Goal: Task Accomplishment & Management: Complete application form

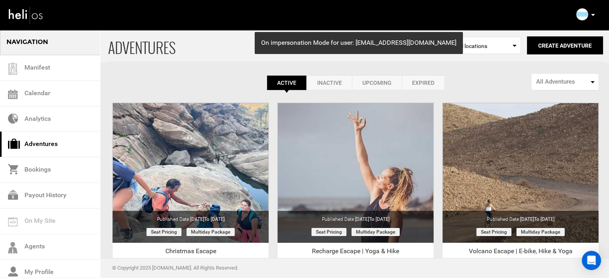
click at [593, 14] on p at bounding box center [593, 14] width 5 height 9
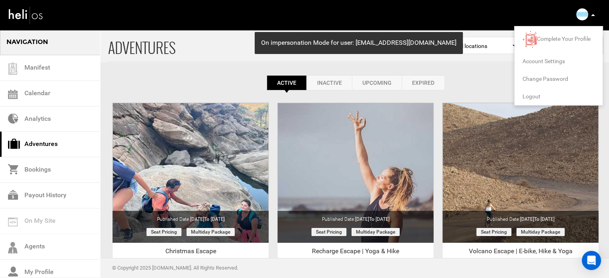
click at [534, 96] on span "Logout" at bounding box center [532, 96] width 18 height 6
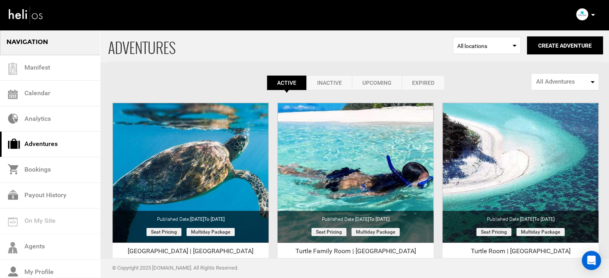
click at [432, 88] on link "Expired" at bounding box center [423, 82] width 43 height 15
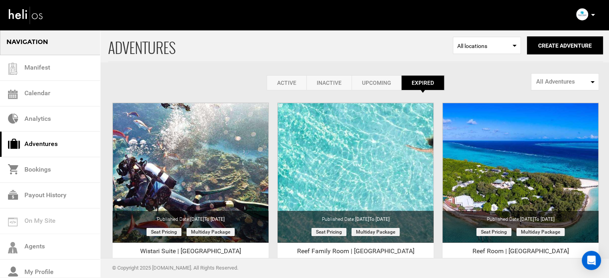
click at [292, 85] on link "Active" at bounding box center [287, 82] width 40 height 15
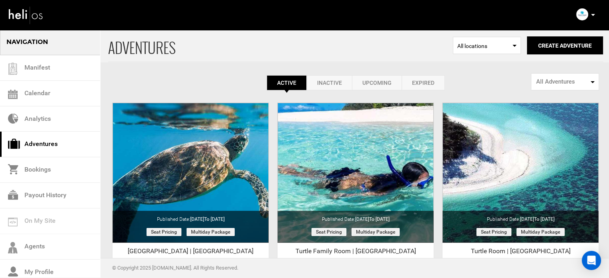
click at [429, 85] on link "Expired" at bounding box center [423, 82] width 43 height 15
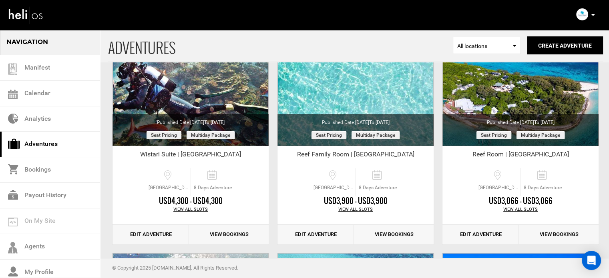
scroll to position [101, 0]
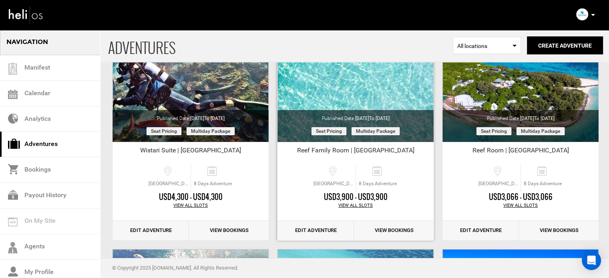
click at [309, 231] on link "Edit Adventure" at bounding box center [316, 231] width 77 height 20
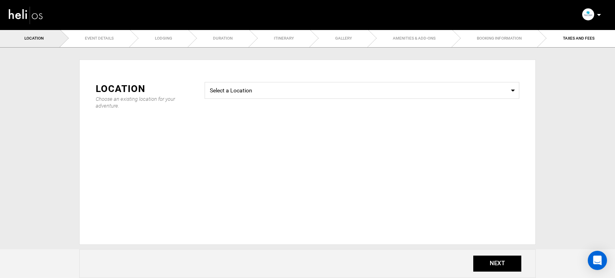
type input "Reef Family Room | [GEOGRAPHIC_DATA]"
checkbox input "true"
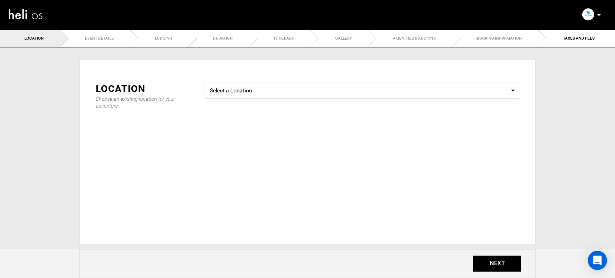
checkbox input "true"
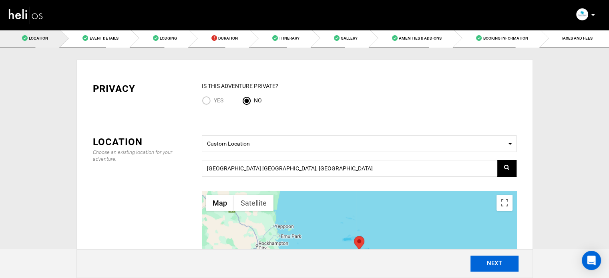
click at [477, 260] on button "NEXT" at bounding box center [495, 264] width 48 height 16
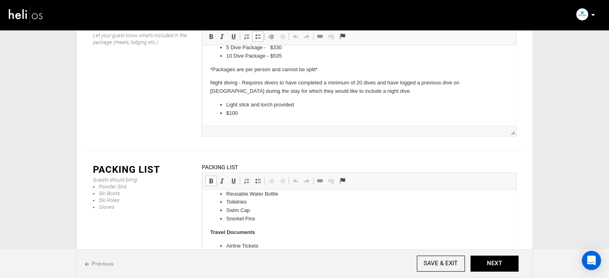
scroll to position [77, 0]
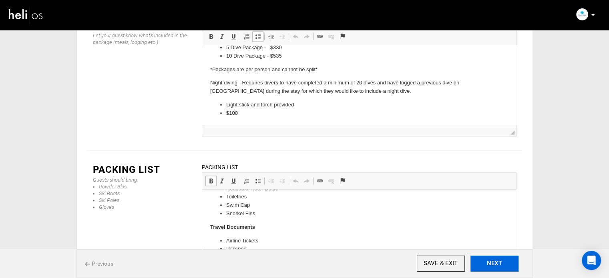
click at [508, 265] on button "NEXT" at bounding box center [495, 264] width 48 height 16
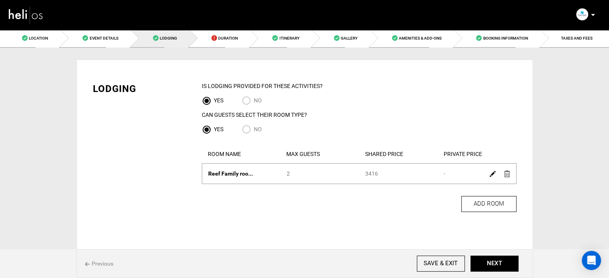
click at [490, 174] on img at bounding box center [493, 174] width 6 height 6
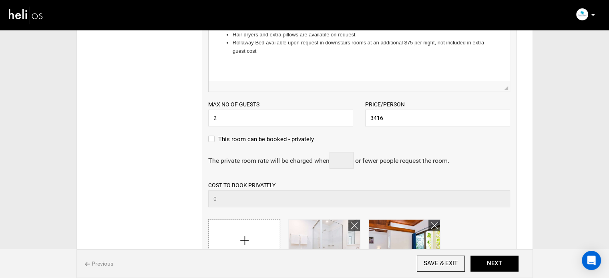
scroll to position [244, 0]
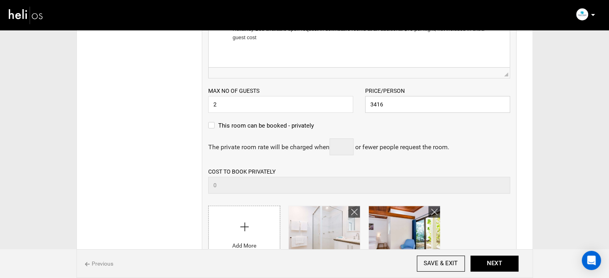
drag, startPoint x: 390, startPoint y: 104, endPoint x: 354, endPoint y: 107, distance: 36.6
click at [354, 107] on div "Max no of guests 2 Please enter a valid Guest no. Price/Person 3416 Please ente…" at bounding box center [359, 96] width 314 height 34
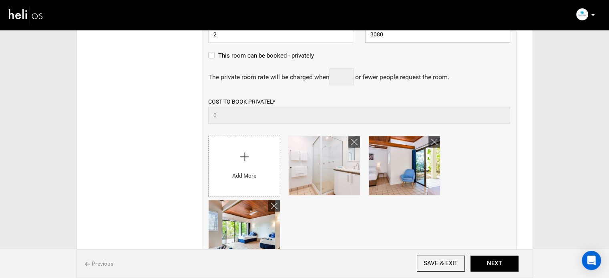
scroll to position [346, 0]
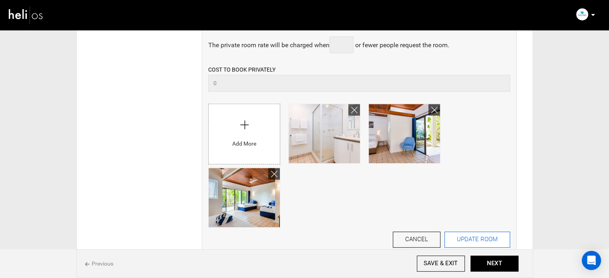
type input "3080"
click at [475, 241] on button "UPDATE ROOM" at bounding box center [478, 240] width 66 height 16
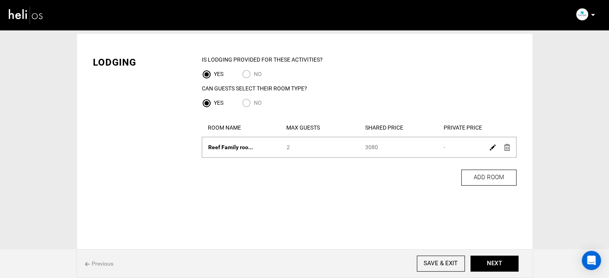
scroll to position [27, 0]
click at [508, 263] on button "NEXT" at bounding box center [495, 264] width 48 height 16
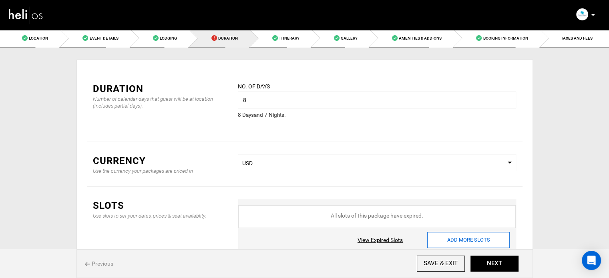
click at [480, 244] on input "ADD MORE SLOTS" at bounding box center [469, 240] width 83 height 16
type input "0"
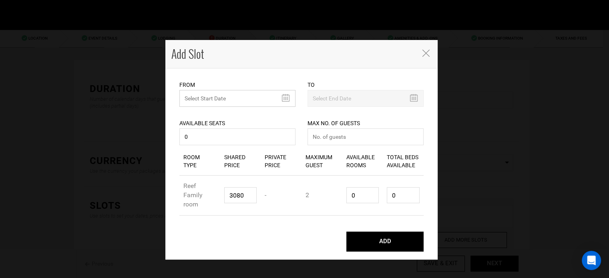
click at [252, 99] on input "text" at bounding box center [238, 98] width 116 height 17
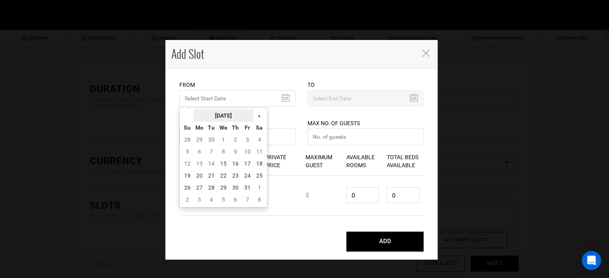
click at [238, 113] on th "[DATE]" at bounding box center [224, 116] width 60 height 12
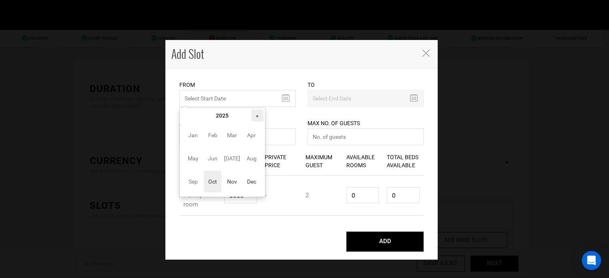
click at [258, 115] on th "»" at bounding box center [258, 116] width 12 height 12
click at [228, 185] on span "Nov" at bounding box center [232, 182] width 18 height 22
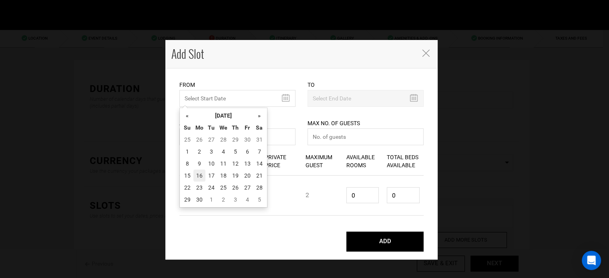
click at [200, 177] on td "16" at bounding box center [200, 176] width 12 height 12
type input "[DATE]"
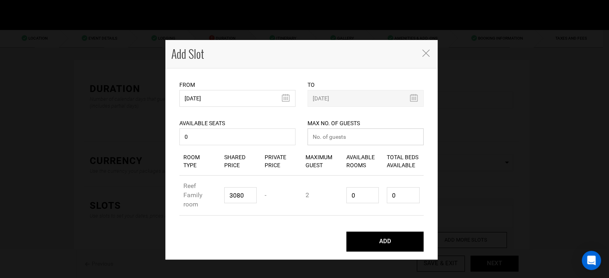
click at [359, 135] on input "number" at bounding box center [366, 137] width 116 height 17
type input "0"
drag, startPoint x: 363, startPoint y: 198, endPoint x: 327, endPoint y: 194, distance: 36.3
click at [327, 194] on div "Room Type Reef Family room Shared Price 3080 Private Price - Maximum Guest 2 Av…" at bounding box center [302, 196] width 244 height 40
type input "1"
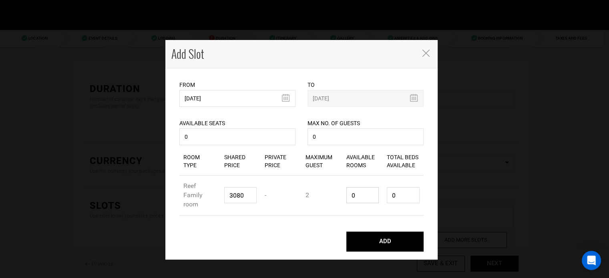
type input "2"
type input "1"
drag, startPoint x: 405, startPoint y: 191, endPoint x: 380, endPoint y: 197, distance: 26.4
click at [380, 196] on div "Room Type Reef Family room Shared Price 3080 Private Price - Maximum Guest 2 Av…" at bounding box center [302, 196] width 244 height 40
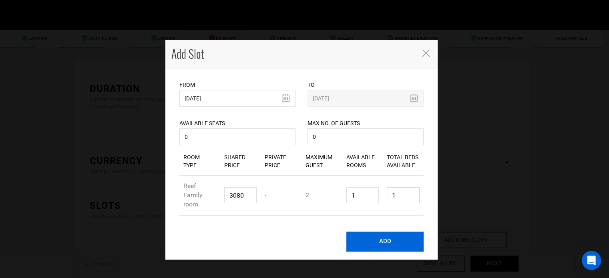
type input "1"
click at [380, 247] on button "ADD" at bounding box center [385, 242] width 77 height 20
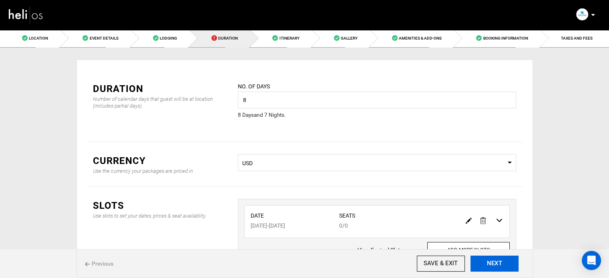
click at [496, 263] on button "NEXT" at bounding box center [495, 264] width 48 height 16
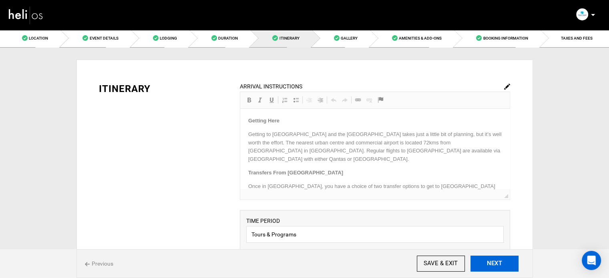
click at [496, 263] on button "NEXT" at bounding box center [495, 264] width 48 height 16
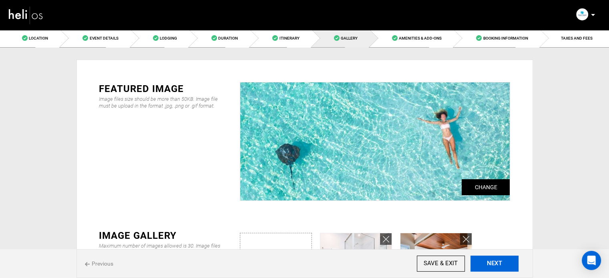
click at [496, 263] on button "NEXT" at bounding box center [495, 264] width 48 height 16
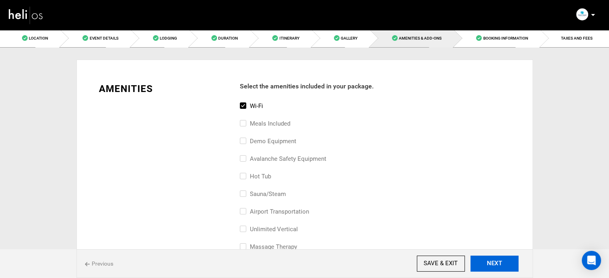
click at [496, 263] on button "NEXT" at bounding box center [495, 264] width 48 height 16
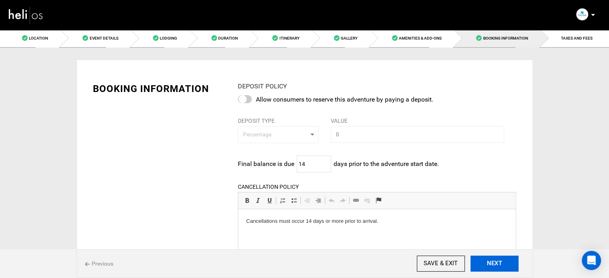
click at [496, 263] on button "NEXT" at bounding box center [495, 264] width 48 height 16
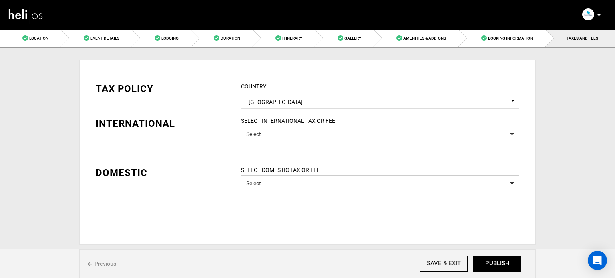
click at [526, 29] on nav "Manifest Calendar Analytics Adventures Bookings Payout History Agents My Profil…" at bounding box center [307, 15] width 615 height 30
click at [522, 33] on link "Booking Information" at bounding box center [502, 38] width 87 height 18
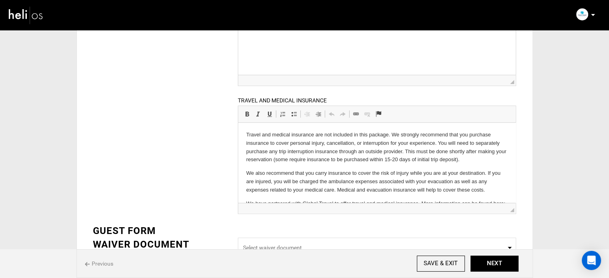
scroll to position [217, 0]
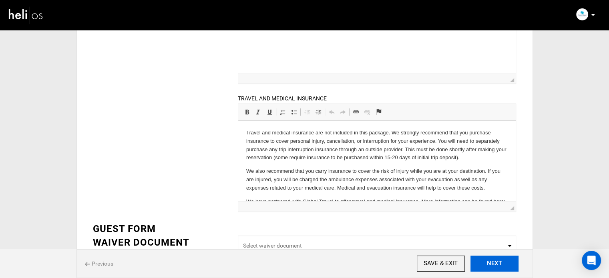
click at [507, 267] on button "NEXT" at bounding box center [495, 264] width 48 height 16
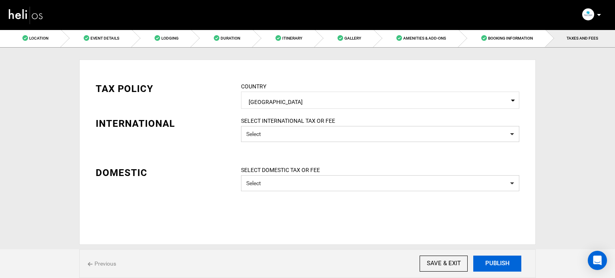
click at [507, 267] on button "PUBLISH" at bounding box center [498, 264] width 48 height 16
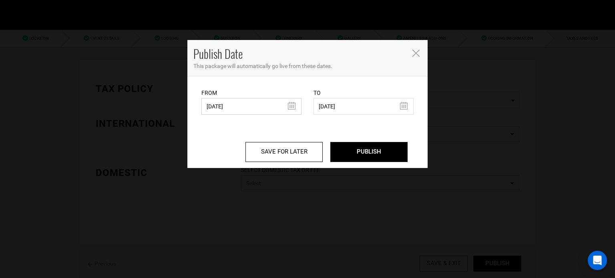
click at [261, 107] on input "[DATE]" at bounding box center [252, 106] width 100 height 17
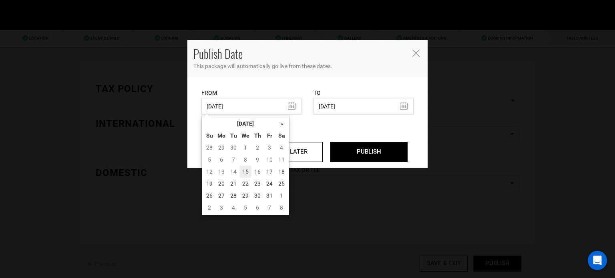
click at [248, 173] on td "15" at bounding box center [246, 172] width 12 height 12
type input "[DATE]"
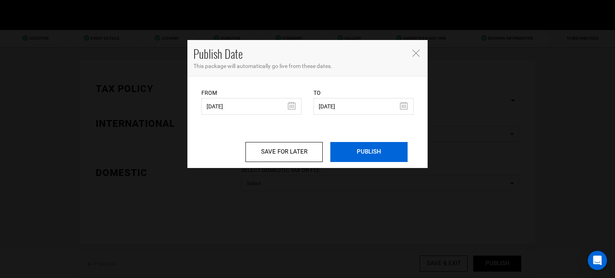
click at [374, 157] on input "PUBLISH" at bounding box center [369, 152] width 77 height 20
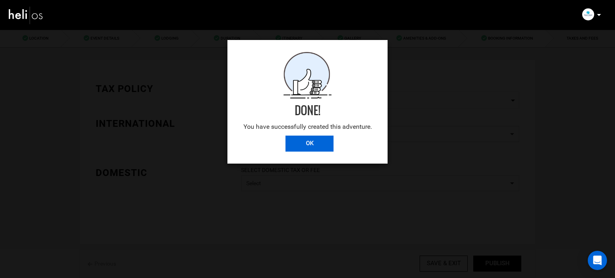
click at [303, 139] on input "OK" at bounding box center [310, 144] width 48 height 16
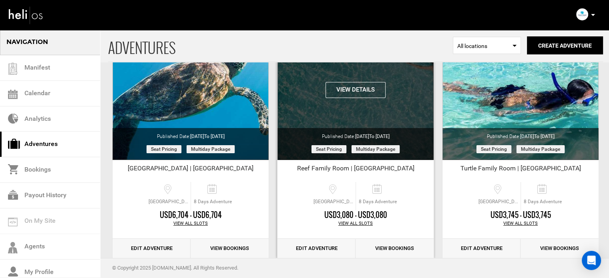
scroll to position [96, 0]
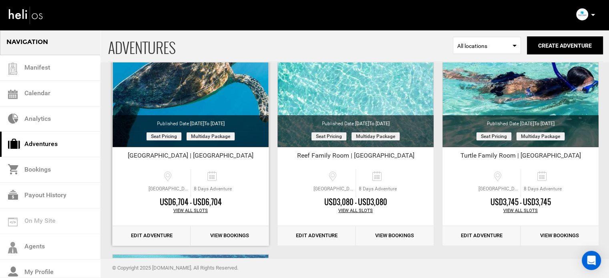
click at [147, 234] on link "Edit Adventure" at bounding box center [152, 236] width 78 height 20
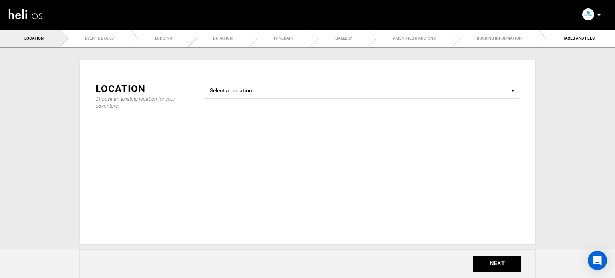
type input "[GEOGRAPHIC_DATA] | [GEOGRAPHIC_DATA]"
checkbox input "true"
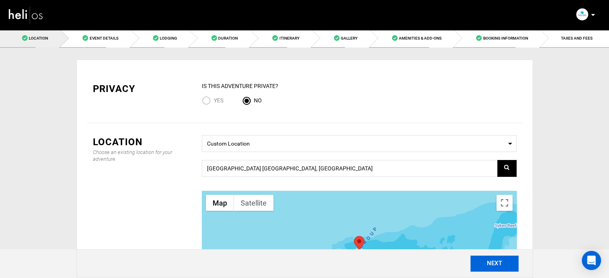
click at [492, 264] on button "NEXT" at bounding box center [495, 264] width 48 height 16
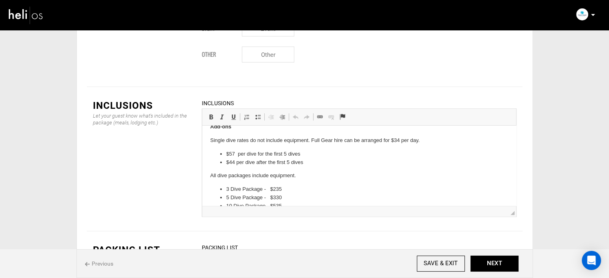
scroll to position [202, 0]
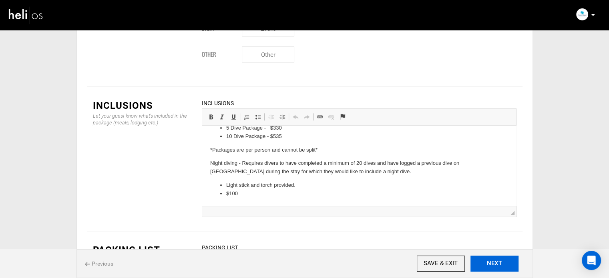
click at [495, 266] on button "NEXT" at bounding box center [495, 264] width 48 height 16
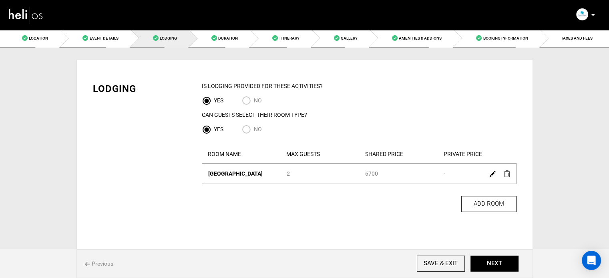
click at [493, 175] on img at bounding box center [493, 174] width 6 height 6
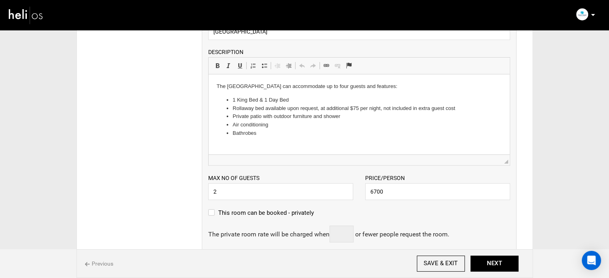
scroll to position [157, 0]
drag, startPoint x: 387, startPoint y: 194, endPoint x: 363, endPoint y: 194, distance: 24.4
click at [363, 194] on div "Price/Person 6700 Please enter a valid price." at bounding box center [437, 186] width 157 height 26
type input "3220"
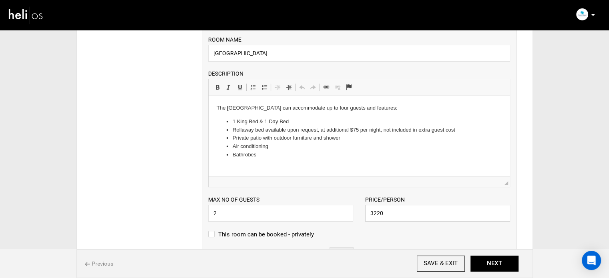
scroll to position [134, 0]
drag, startPoint x: 228, startPoint y: 54, endPoint x: 270, endPoint y: 54, distance: 41.7
click at [270, 54] on input "[GEOGRAPHIC_DATA]" at bounding box center [359, 54] width 302 height 17
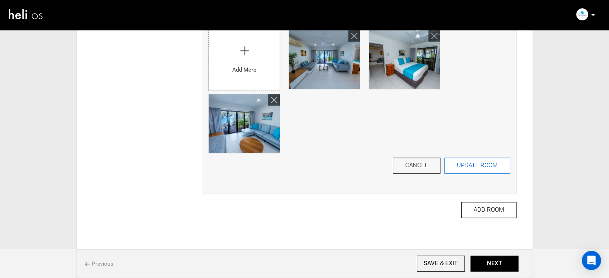
type input "Beach side room"
click at [467, 169] on button "UPDATE ROOM" at bounding box center [478, 166] width 66 height 16
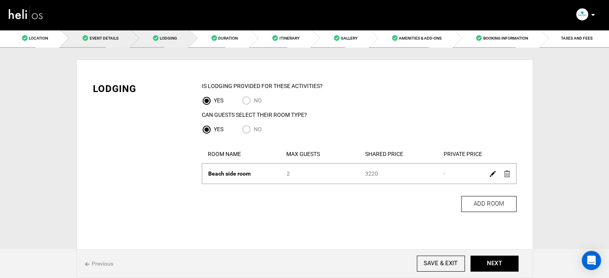
click at [89, 41] on link "Event Details" at bounding box center [96, 38] width 70 height 18
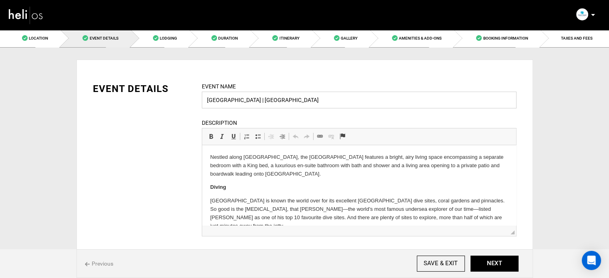
click at [232, 97] on input "[GEOGRAPHIC_DATA] | [GEOGRAPHIC_DATA]" at bounding box center [359, 100] width 315 height 17
click at [304, 110] on div "Event Name [GEOGRAPHIC_DATA]| [GEOGRAPHIC_DATA] Event name can not be less than…" at bounding box center [359, 164] width 327 height 165
drag, startPoint x: 250, startPoint y: 100, endPoint x: 251, endPoint y: 105, distance: 5.3
click at [250, 100] on input "[GEOGRAPHIC_DATA]| [GEOGRAPHIC_DATA]" at bounding box center [359, 100] width 315 height 17
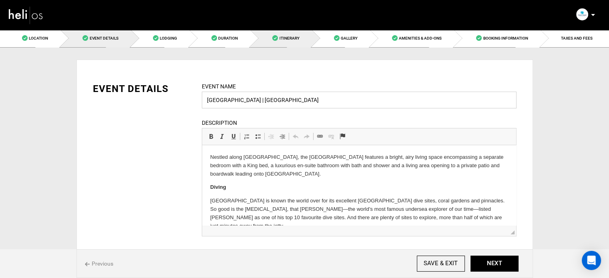
type input "[GEOGRAPHIC_DATA] | [GEOGRAPHIC_DATA]"
click at [300, 44] on link "Itinerary" at bounding box center [280, 38] width 61 height 18
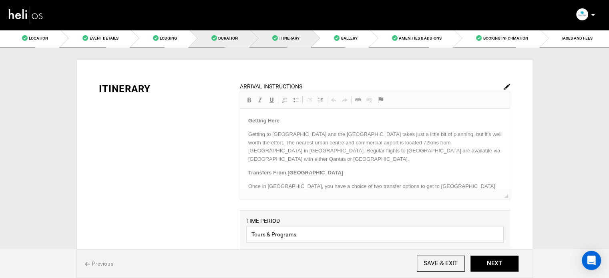
click at [222, 46] on link "Duration" at bounding box center [220, 38] width 61 height 18
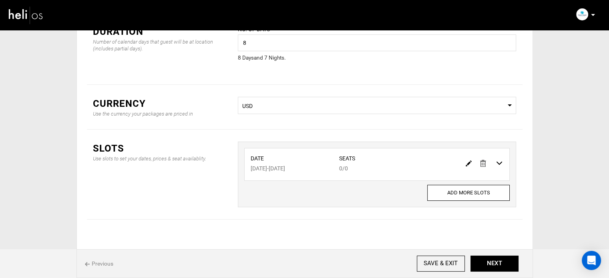
scroll to position [54, 0]
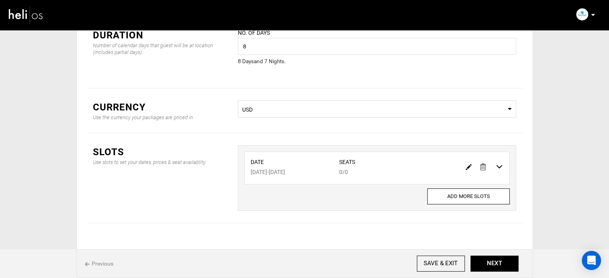
click at [467, 168] on img at bounding box center [469, 167] width 6 height 6
type input "[DATE]"
type input "0"
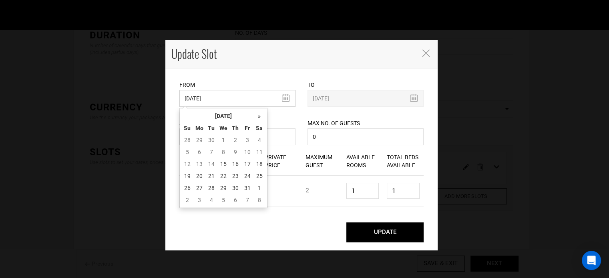
click at [204, 98] on input "[DATE]" at bounding box center [238, 98] width 116 height 17
click at [212, 115] on th "[DATE]" at bounding box center [224, 116] width 60 height 12
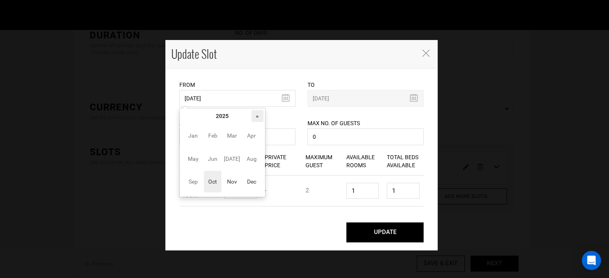
click at [258, 113] on th "»" at bounding box center [258, 116] width 12 height 12
click at [231, 187] on span "Nov" at bounding box center [232, 182] width 18 height 22
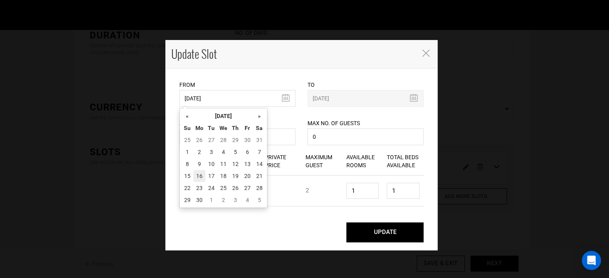
click at [200, 175] on td "16" at bounding box center [200, 176] width 12 height 12
type input "[DATE]"
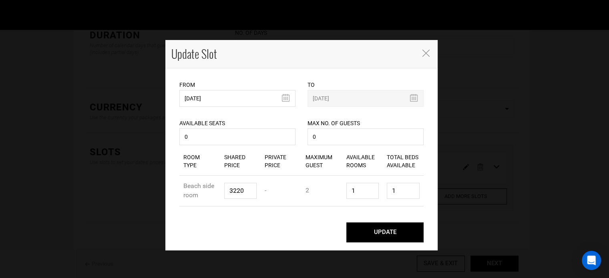
click at [382, 229] on button "UPDATE" at bounding box center [385, 233] width 77 height 20
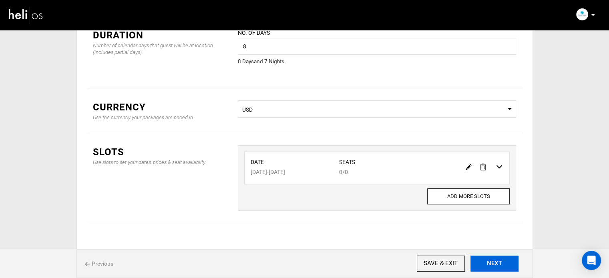
click at [497, 258] on button "NEXT" at bounding box center [495, 264] width 48 height 16
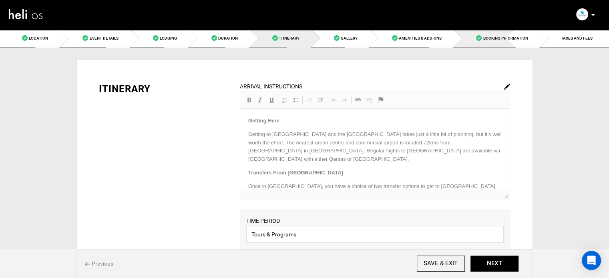
click at [481, 42] on link "Booking Information" at bounding box center [497, 38] width 86 height 18
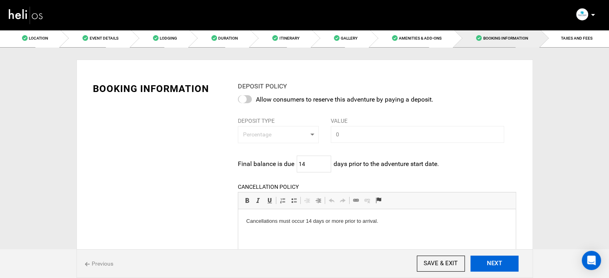
click at [487, 262] on button "NEXT" at bounding box center [495, 264] width 48 height 16
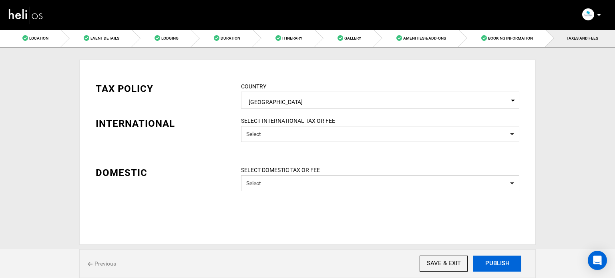
click at [495, 264] on button "PUBLISH" at bounding box center [498, 264] width 48 height 16
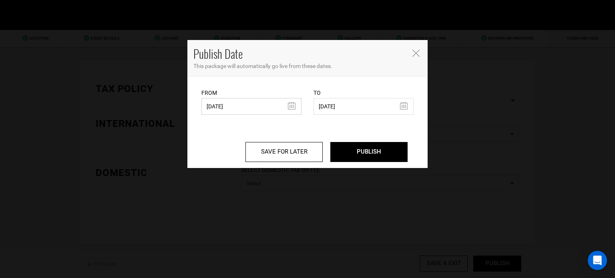
click at [226, 110] on input "[DATE]" at bounding box center [252, 106] width 100 height 17
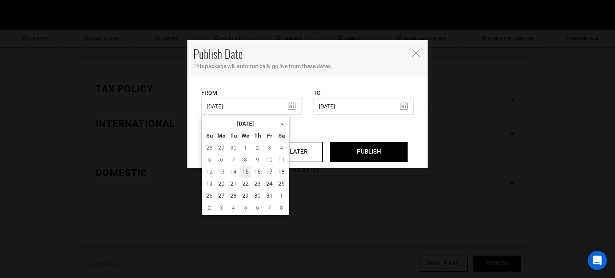
click at [242, 173] on td "15" at bounding box center [246, 172] width 12 height 12
type input "[DATE]"
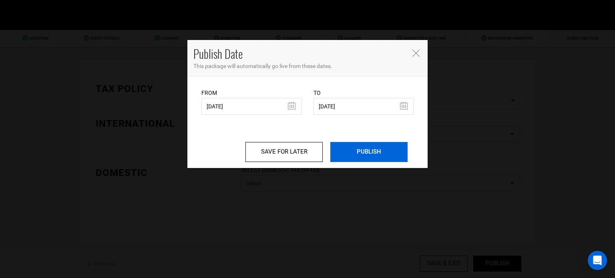
click at [357, 151] on input "PUBLISH" at bounding box center [369, 152] width 77 height 20
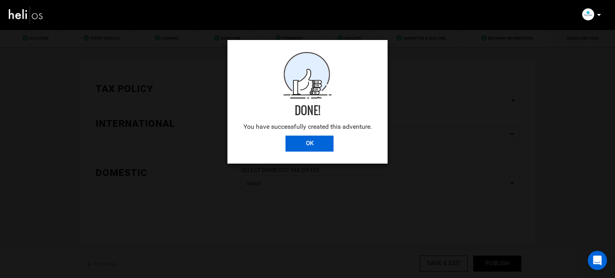
click at [310, 147] on input "OK" at bounding box center [310, 144] width 48 height 16
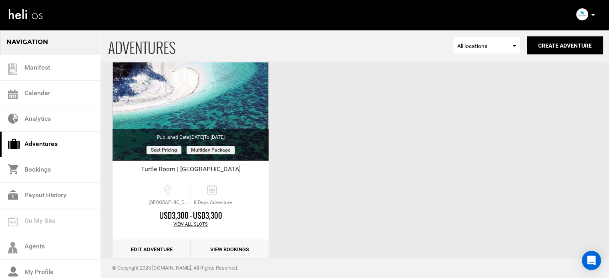
scroll to position [347, 0]
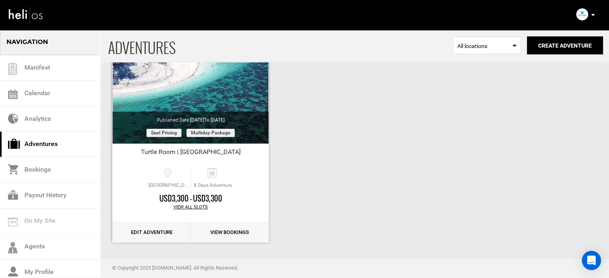
click at [166, 232] on link "Edit Adventure" at bounding box center [152, 233] width 78 height 20
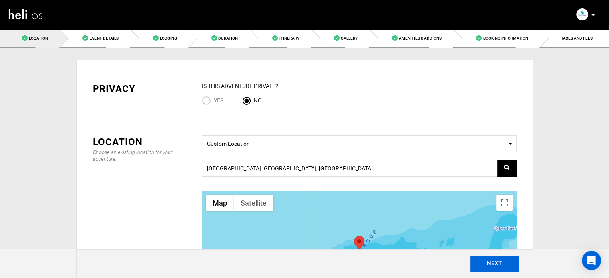
click at [488, 262] on button "NEXT" at bounding box center [495, 264] width 48 height 16
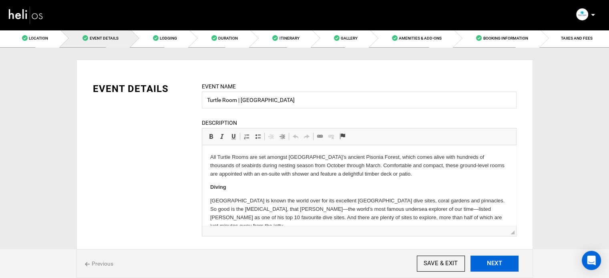
click at [488, 262] on button "NEXT" at bounding box center [495, 264] width 48 height 16
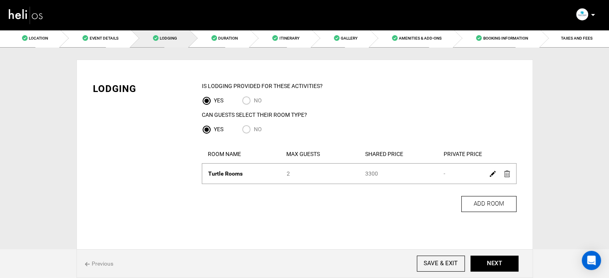
click at [490, 175] on img at bounding box center [493, 174] width 6 height 6
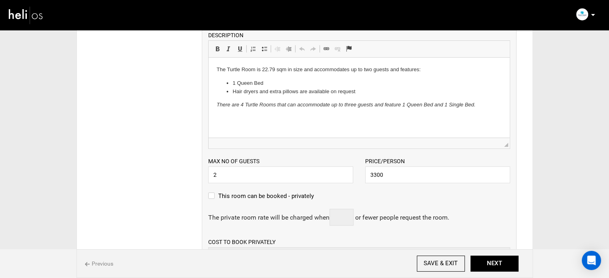
scroll to position [311, 0]
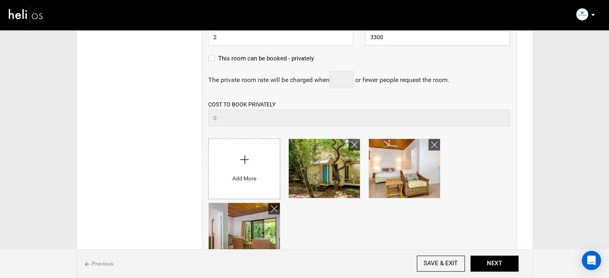
drag, startPoint x: 370, startPoint y: 40, endPoint x: 397, endPoint y: 40, distance: 26.4
click at [397, 40] on input "3300" at bounding box center [437, 37] width 145 height 17
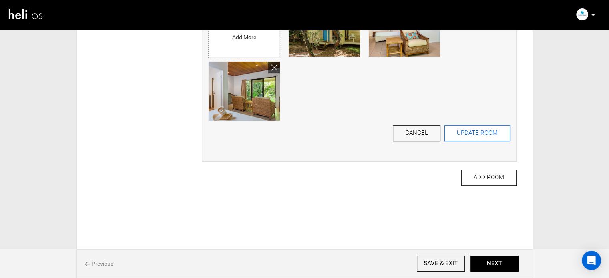
type input "2695"
click at [472, 133] on button "UPDATE ROOM" at bounding box center [478, 133] width 66 height 16
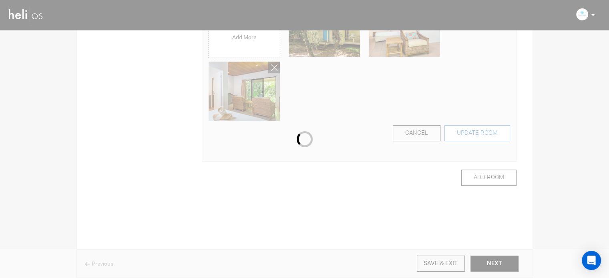
scroll to position [27, 0]
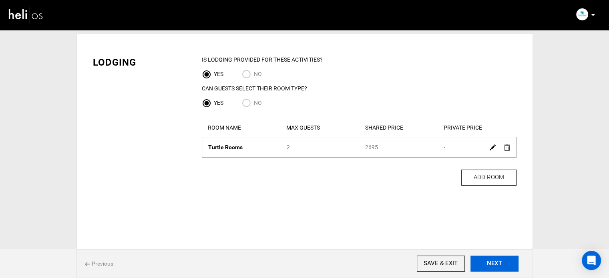
click at [494, 260] on button "NEXT" at bounding box center [495, 264] width 48 height 16
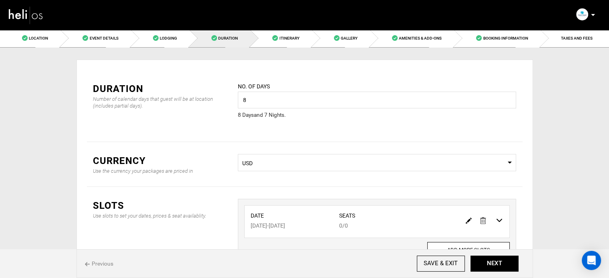
click at [470, 219] on img at bounding box center [469, 221] width 6 height 6
type input "[DATE]"
type input "0"
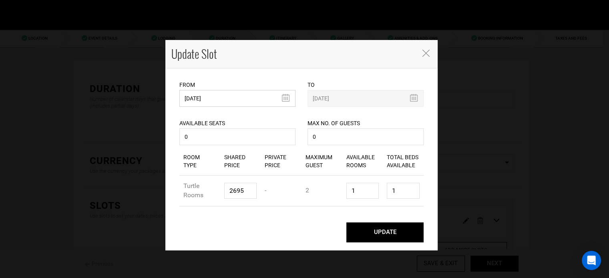
click at [220, 101] on input "[DATE]" at bounding box center [238, 98] width 116 height 17
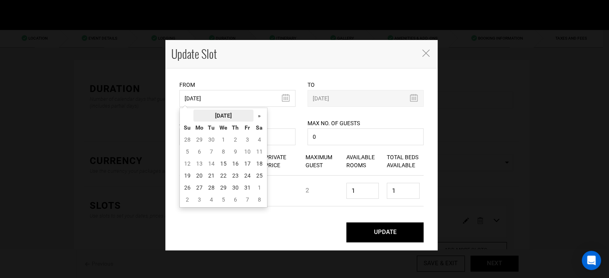
click at [218, 114] on th "[DATE]" at bounding box center [224, 116] width 60 height 12
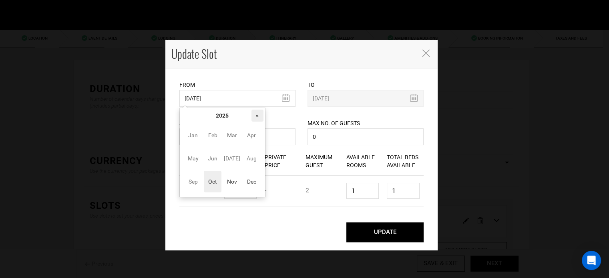
click at [255, 113] on th "»" at bounding box center [258, 116] width 12 height 12
click at [222, 180] on td "Jan Feb Mar Apr May Jun [DATE] Aug Sep Oct Nov Dec" at bounding box center [223, 159] width 82 height 74
click at [233, 179] on span "Nov" at bounding box center [232, 182] width 18 height 22
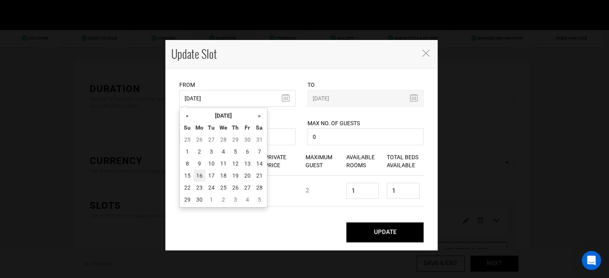
click at [199, 175] on td "16" at bounding box center [200, 176] width 12 height 12
type input "[DATE]"
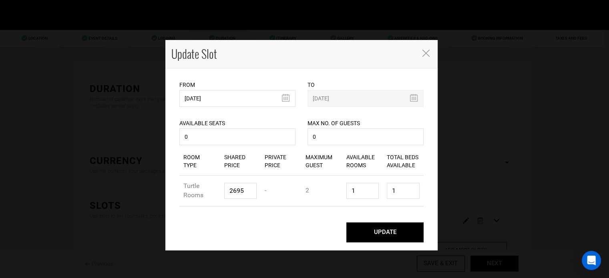
click at [389, 228] on button "UPDATE" at bounding box center [385, 233] width 77 height 20
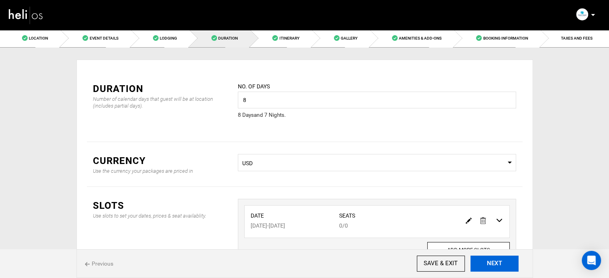
click at [496, 262] on button "NEXT" at bounding box center [495, 264] width 48 height 16
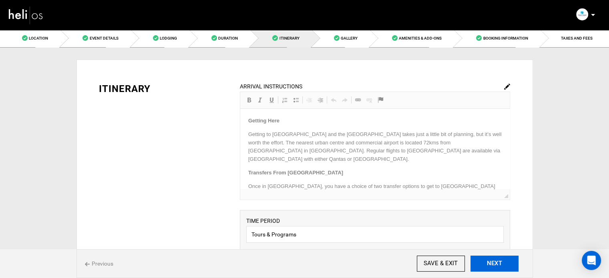
click at [496, 262] on button "NEXT" at bounding box center [495, 264] width 48 height 16
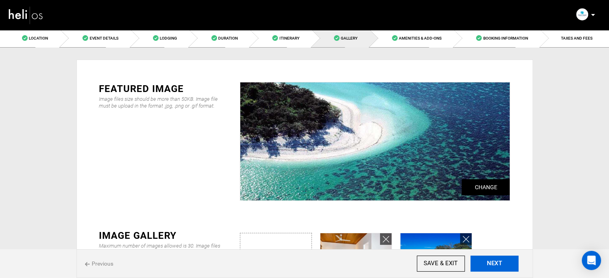
click at [496, 262] on button "NEXT" at bounding box center [495, 264] width 48 height 16
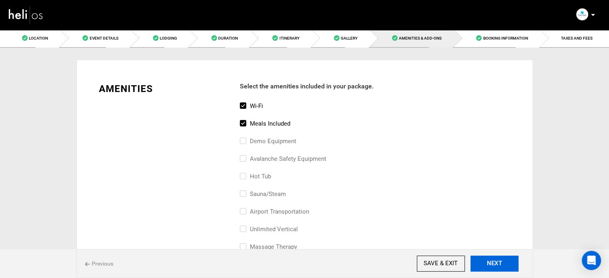
click at [496, 262] on button "NEXT" at bounding box center [495, 264] width 48 height 16
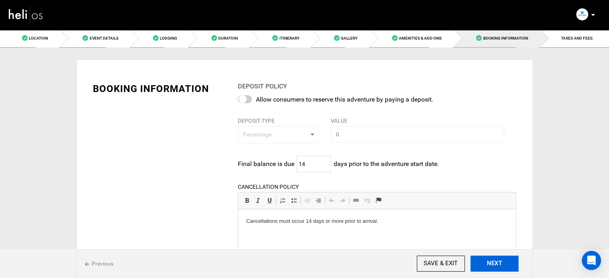
click at [496, 262] on button "NEXT" at bounding box center [495, 264] width 48 height 16
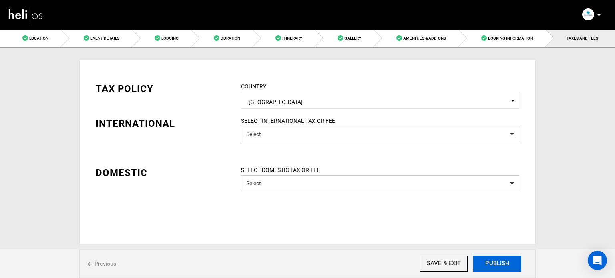
click at [496, 262] on button "PUBLISH" at bounding box center [498, 264] width 48 height 16
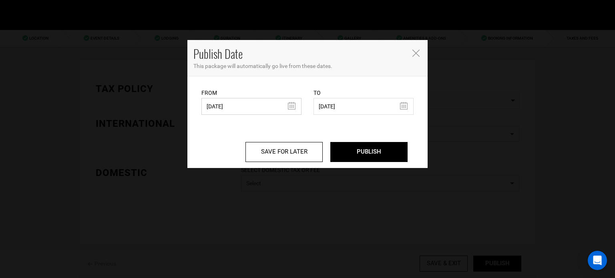
click at [237, 105] on input "[DATE]" at bounding box center [252, 106] width 100 height 17
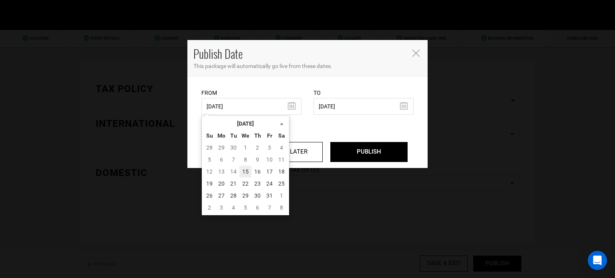
click at [246, 168] on td "15" at bounding box center [246, 172] width 12 height 12
type input "[DATE]"
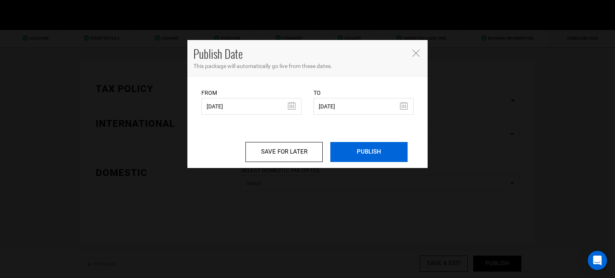
click at [348, 148] on input "PUBLISH" at bounding box center [369, 152] width 77 height 20
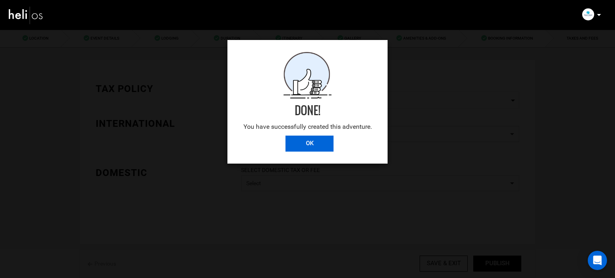
click at [319, 142] on input "OK" at bounding box center [310, 144] width 48 height 16
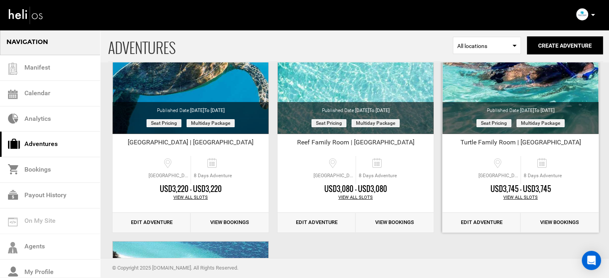
scroll to position [110, 0]
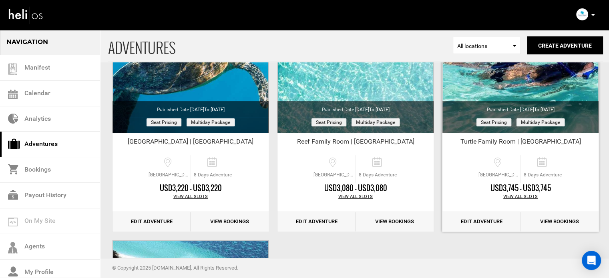
click at [495, 218] on link "Edit Adventure" at bounding box center [482, 222] width 78 height 20
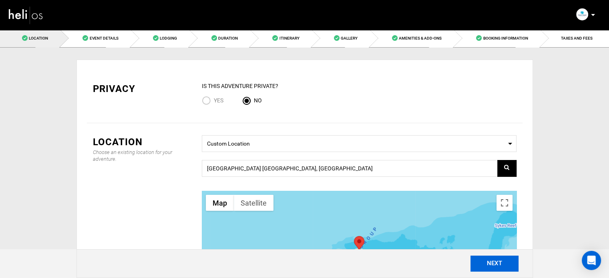
click at [487, 261] on button "NEXT" at bounding box center [495, 264] width 48 height 16
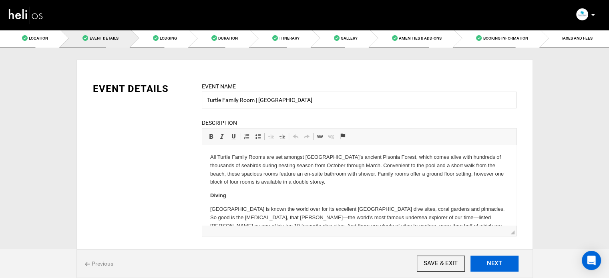
click at [487, 261] on button "NEXT" at bounding box center [495, 264] width 48 height 16
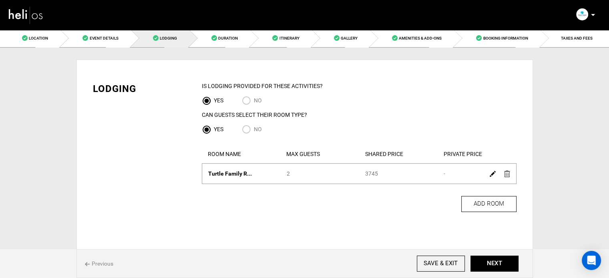
click at [492, 176] on img at bounding box center [493, 174] width 6 height 6
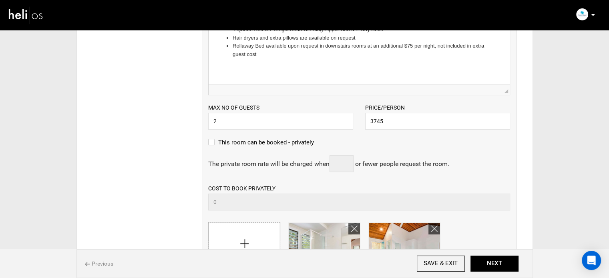
scroll to position [226, 0]
drag, startPoint x: 373, startPoint y: 124, endPoint x: 394, endPoint y: 125, distance: 20.9
click at [394, 125] on input "3745" at bounding box center [437, 122] width 145 height 17
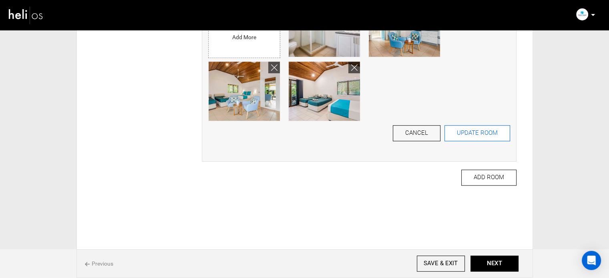
type input "3080"
click at [470, 135] on button "UPDATE ROOM" at bounding box center [478, 133] width 66 height 16
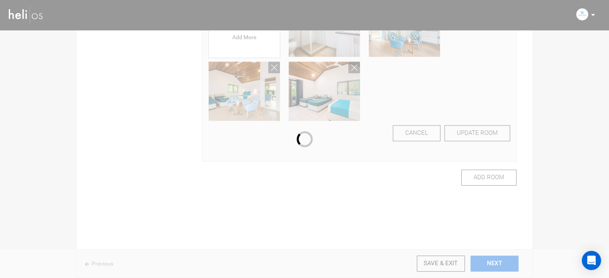
scroll to position [27, 0]
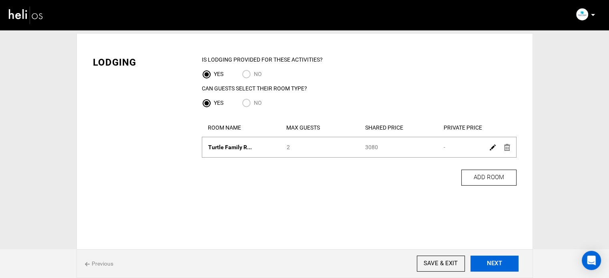
click at [501, 267] on button "NEXT" at bounding box center [495, 264] width 48 height 16
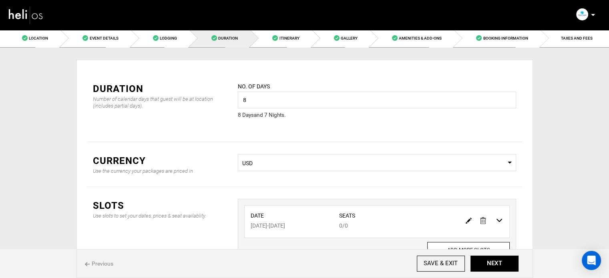
click at [466, 218] on img at bounding box center [469, 221] width 6 height 6
type input "[DATE]"
type input "0"
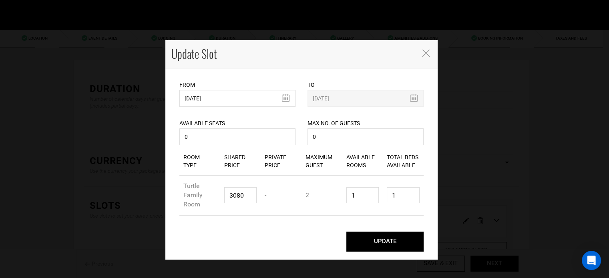
click at [229, 108] on div "Available Seats 0 Available seats should be greater than 0. Available Seats sho…" at bounding box center [238, 127] width 116 height 40
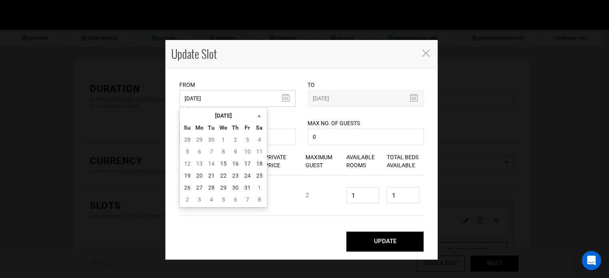
click at [229, 107] on input "[DATE]" at bounding box center [238, 98] width 116 height 17
click at [228, 112] on th "[DATE]" at bounding box center [224, 116] width 60 height 12
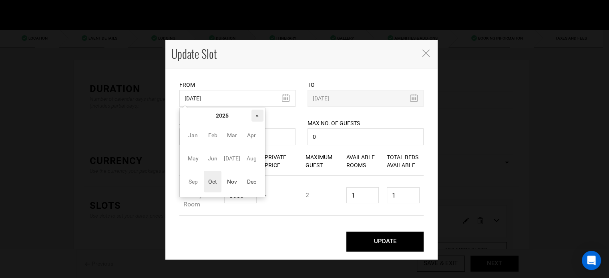
click at [256, 114] on th "»" at bounding box center [258, 116] width 12 height 12
click at [225, 182] on span "Nov" at bounding box center [232, 182] width 18 height 22
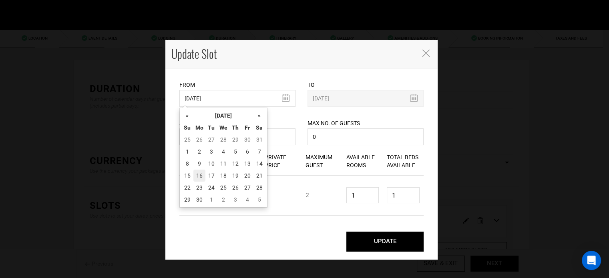
click at [201, 179] on td "16" at bounding box center [200, 176] width 12 height 12
type input "[DATE]"
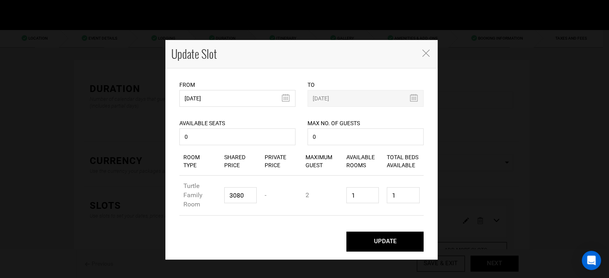
click at [387, 245] on button "UPDATE" at bounding box center [385, 242] width 77 height 20
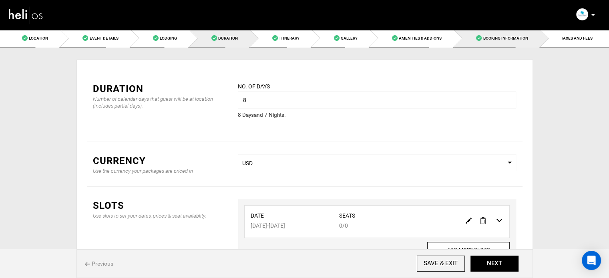
click at [524, 42] on link "Booking Information" at bounding box center [497, 38] width 86 height 18
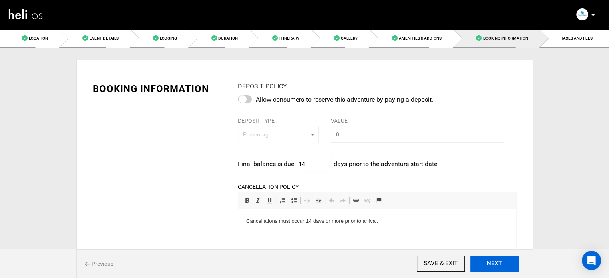
click at [500, 260] on button "NEXT" at bounding box center [495, 264] width 48 height 16
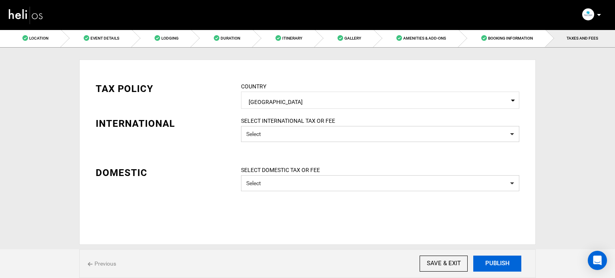
click at [496, 265] on button "PUBLISH" at bounding box center [498, 264] width 48 height 16
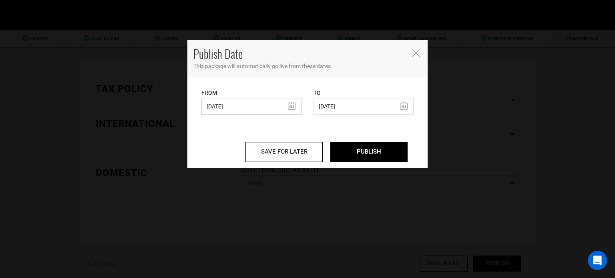
click at [221, 101] on input "[DATE]" at bounding box center [252, 106] width 100 height 17
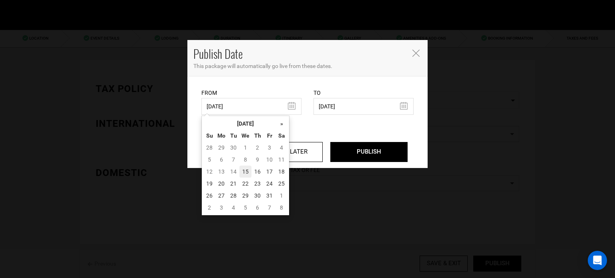
click at [243, 172] on td "15" at bounding box center [246, 172] width 12 height 12
type input "[DATE]"
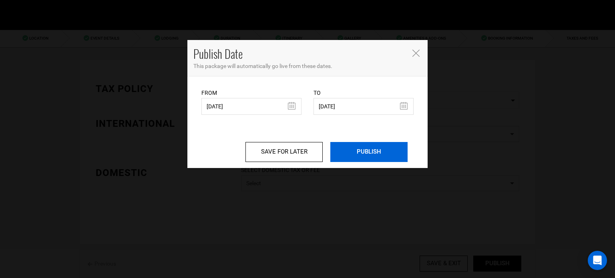
click at [345, 152] on input "PUBLISH" at bounding box center [369, 152] width 77 height 20
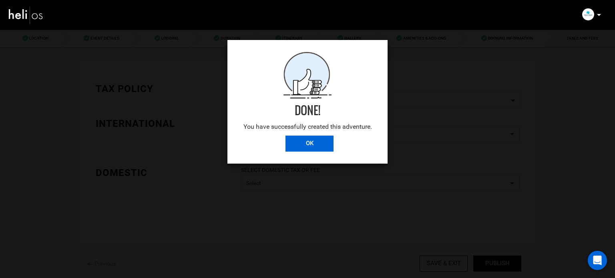
click at [296, 145] on input "OK" at bounding box center [310, 144] width 48 height 16
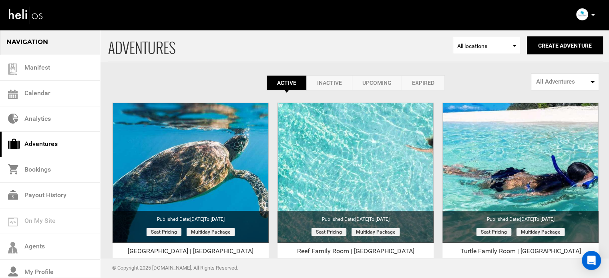
click at [412, 87] on link "Expired" at bounding box center [423, 82] width 43 height 15
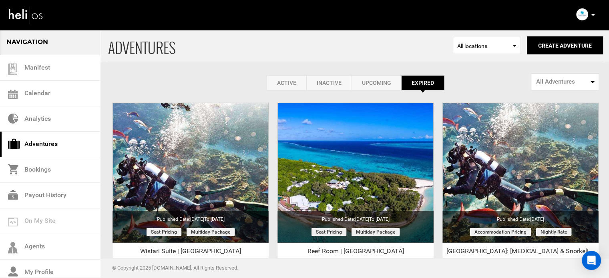
click at [283, 81] on link "Active" at bounding box center [287, 82] width 40 height 15
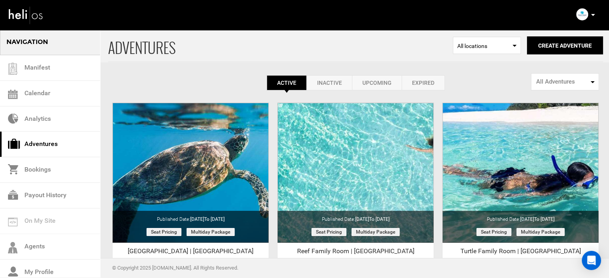
click at [424, 81] on link "Expired" at bounding box center [423, 82] width 43 height 15
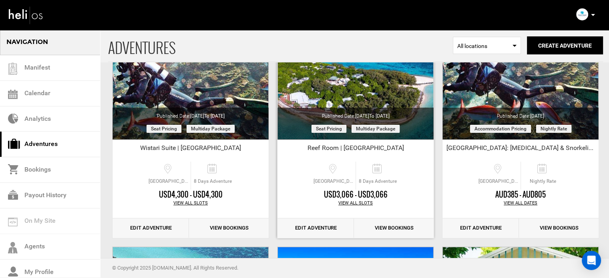
scroll to position [104, 0]
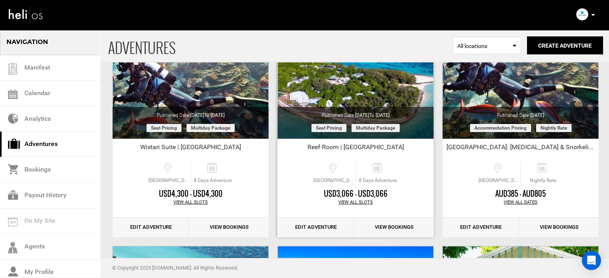
click at [317, 227] on link "Edit Adventure" at bounding box center [316, 228] width 77 height 20
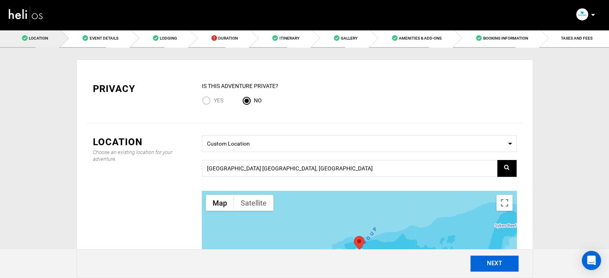
click at [496, 261] on button "NEXT" at bounding box center [495, 264] width 48 height 16
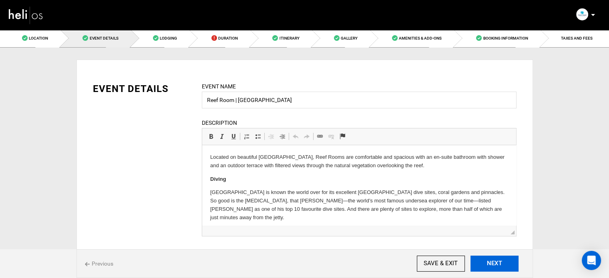
click at [494, 264] on button "NEXT" at bounding box center [495, 264] width 48 height 16
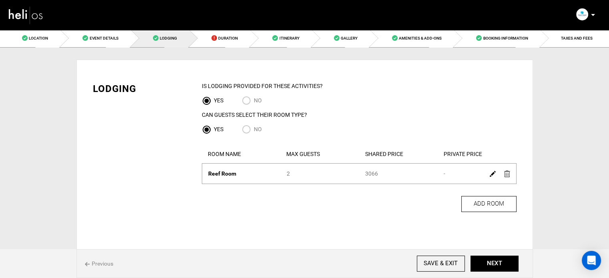
click at [490, 173] on img at bounding box center [493, 174] width 6 height 6
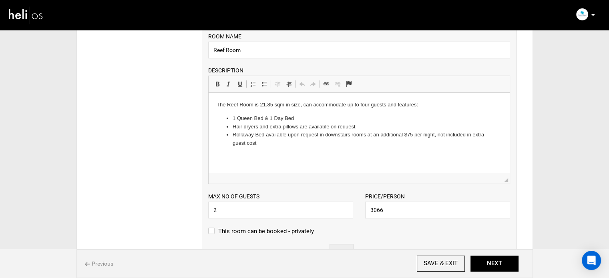
scroll to position [139, 0]
drag, startPoint x: 367, startPoint y: 210, endPoint x: 391, endPoint y: 210, distance: 23.6
click at [391, 210] on input "3066" at bounding box center [437, 209] width 145 height 17
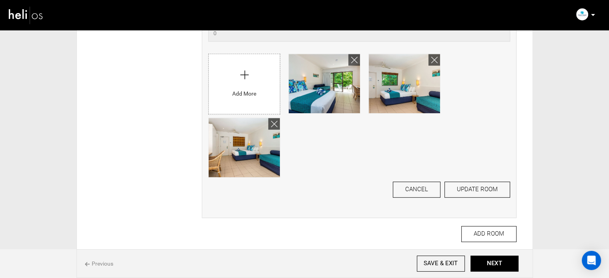
scroll to position [453, 0]
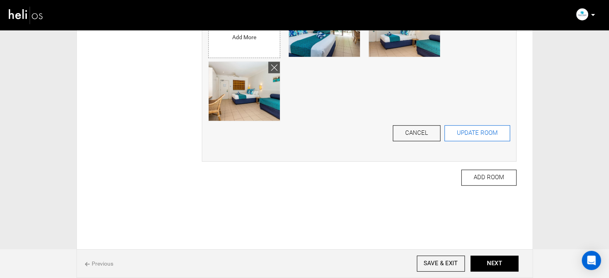
type input "2870"
click at [464, 128] on button "UPDATE ROOM" at bounding box center [478, 133] width 66 height 16
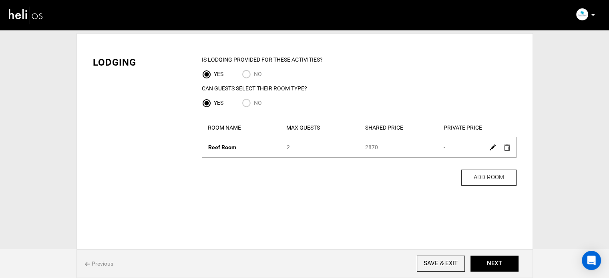
scroll to position [27, 0]
click at [495, 264] on button "NEXT" at bounding box center [495, 264] width 48 height 16
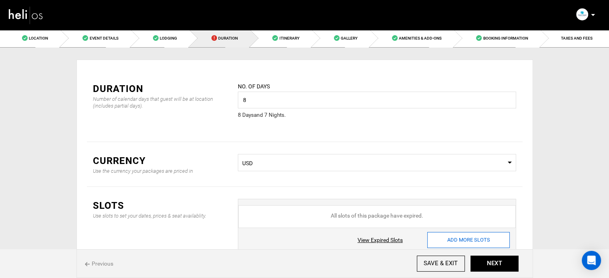
click at [460, 242] on input "ADD MORE SLOTS" at bounding box center [469, 240] width 83 height 16
type input "0"
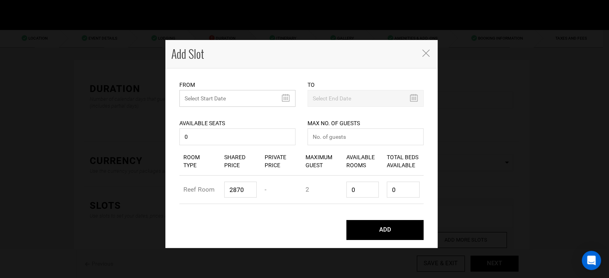
click at [216, 101] on input "text" at bounding box center [238, 98] width 116 height 17
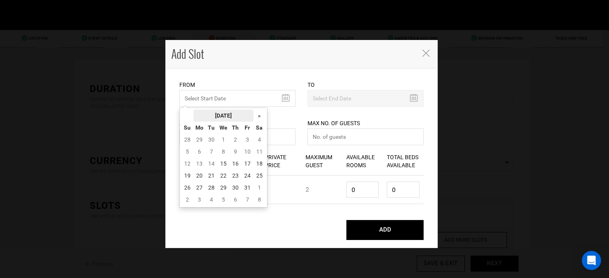
click at [215, 118] on th "[DATE]" at bounding box center [224, 116] width 60 height 12
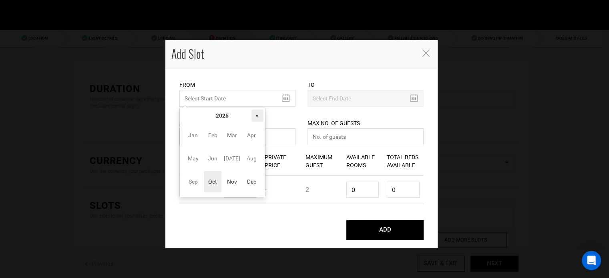
click at [256, 117] on th "»" at bounding box center [258, 116] width 12 height 12
click at [235, 178] on span "Nov" at bounding box center [232, 182] width 18 height 22
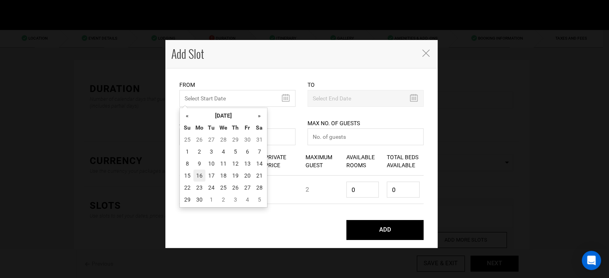
click at [201, 177] on td "16" at bounding box center [200, 176] width 12 height 12
type input "[DATE]"
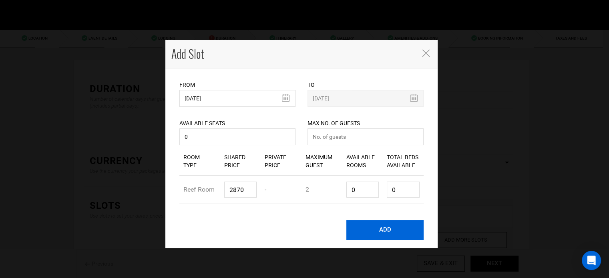
click at [365, 224] on button "ADD" at bounding box center [385, 230] width 77 height 20
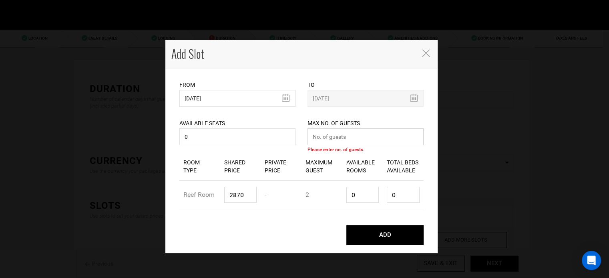
click at [357, 137] on input "number" at bounding box center [366, 137] width 116 height 17
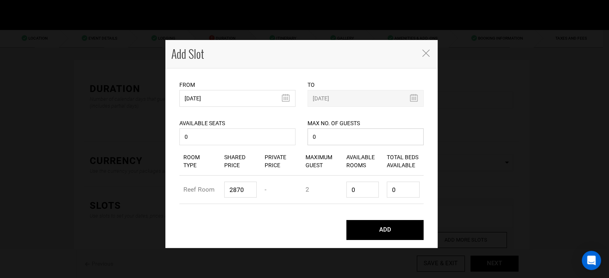
type input "0"
drag, startPoint x: 344, startPoint y: 188, endPoint x: 326, endPoint y: 189, distance: 18.0
click at [326, 189] on div "Room Type Reef Room Shared Price 2870 Private Price - Maximum Guest 2 Available…" at bounding box center [302, 190] width 244 height 28
type input "1"
type input "2"
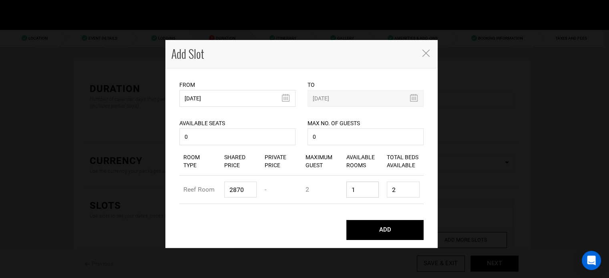
type input "1"
drag, startPoint x: 395, startPoint y: 190, endPoint x: 381, endPoint y: 191, distance: 14.4
click at [381, 190] on div "Room Type Reef Room Shared Price 2870 Private Price - Maximum Guest 2 Available…" at bounding box center [302, 190] width 244 height 28
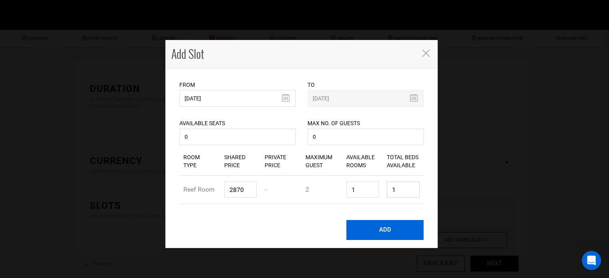
type input "1"
click at [382, 226] on button "ADD" at bounding box center [385, 230] width 77 height 20
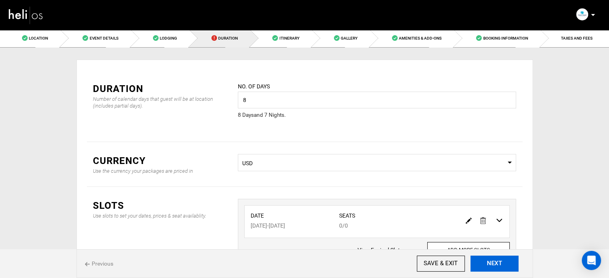
click at [491, 261] on button "NEXT" at bounding box center [495, 264] width 48 height 16
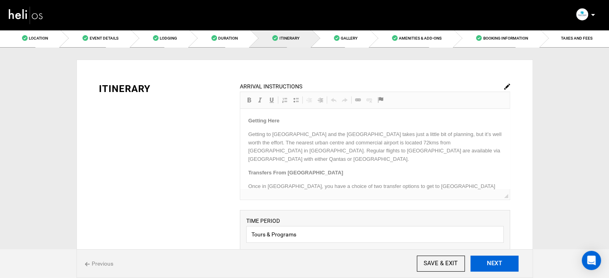
click at [491, 261] on button "NEXT" at bounding box center [495, 264] width 48 height 16
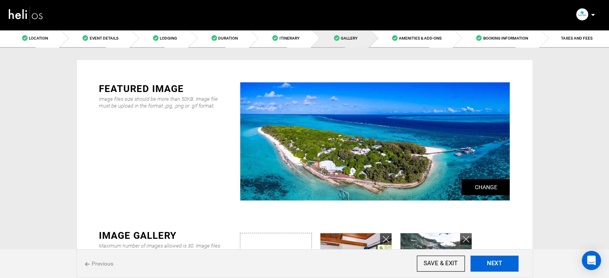
click at [491, 261] on button "NEXT" at bounding box center [495, 264] width 48 height 16
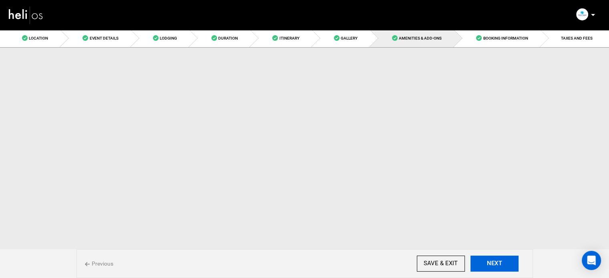
click at [491, 261] on button "NEXT" at bounding box center [495, 264] width 48 height 16
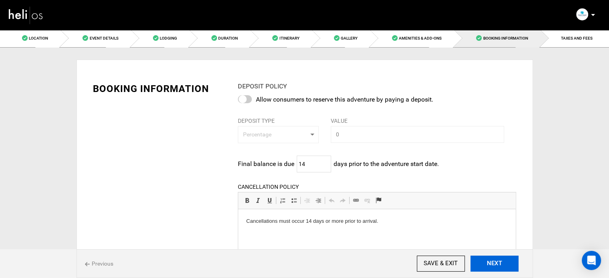
click at [491, 261] on button "NEXT" at bounding box center [495, 264] width 48 height 16
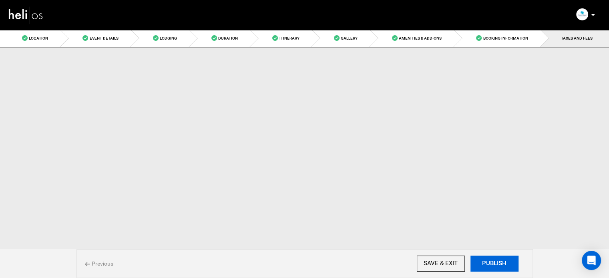
click at [491, 261] on button "PUBLISH" at bounding box center [495, 264] width 48 height 16
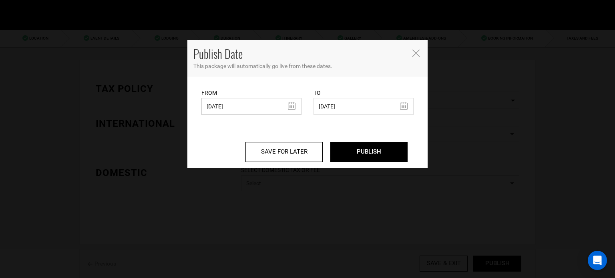
click at [260, 110] on input "[DATE]" at bounding box center [252, 106] width 100 height 17
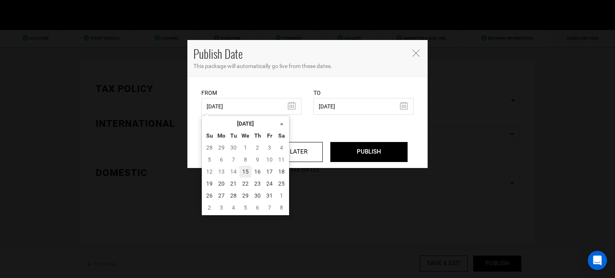
click at [244, 167] on td "15" at bounding box center [246, 172] width 12 height 12
type input "[DATE]"
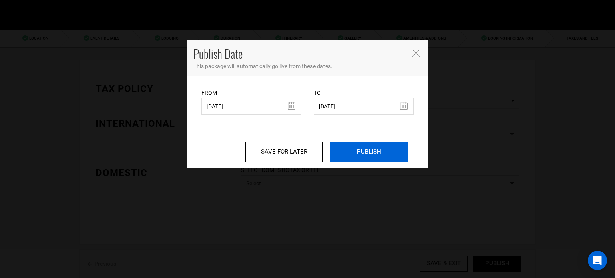
click at [353, 155] on input "PUBLISH" at bounding box center [369, 152] width 77 height 20
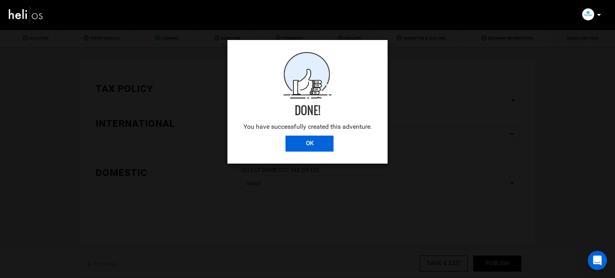
click at [320, 146] on input "OK" at bounding box center [310, 144] width 48 height 16
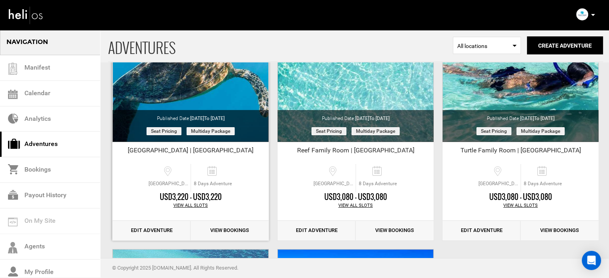
scroll to position [101, 0]
click at [155, 228] on link "Edit Adventure" at bounding box center [152, 231] width 78 height 20
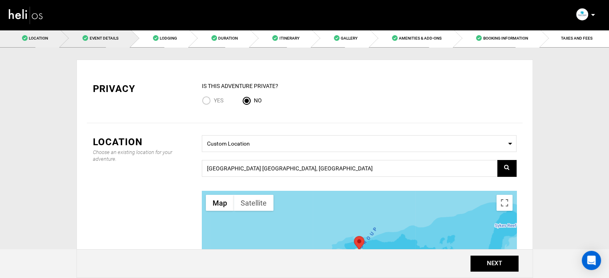
click at [111, 36] on span "Event Details" at bounding box center [103, 38] width 29 height 4
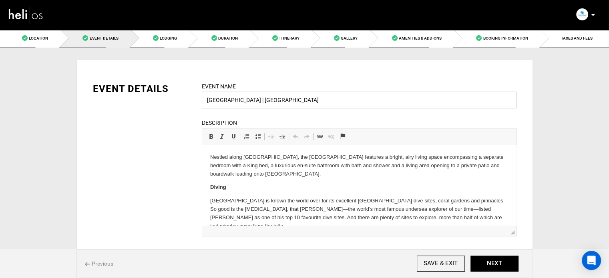
drag, startPoint x: 222, startPoint y: 101, endPoint x: 250, endPoint y: 103, distance: 27.8
click at [250, 103] on input "[GEOGRAPHIC_DATA] | [GEOGRAPHIC_DATA]" at bounding box center [359, 100] width 315 height 17
click at [222, 104] on input "BeachHouse | [GEOGRAPHIC_DATA]" at bounding box center [359, 100] width 315 height 17
click at [290, 103] on input "[GEOGRAPHIC_DATA] | [GEOGRAPHIC_DATA]" at bounding box center [359, 100] width 315 height 17
type input "[GEOGRAPHIC_DATA] | [GEOGRAPHIC_DATA]"
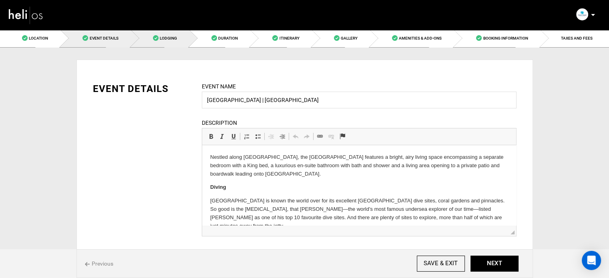
click at [190, 33] on link "Lodging" at bounding box center [160, 38] width 58 height 18
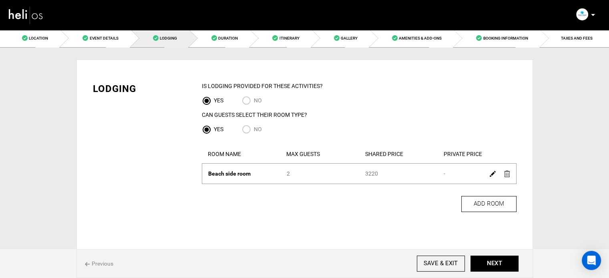
click at [490, 175] on img at bounding box center [493, 174] width 6 height 6
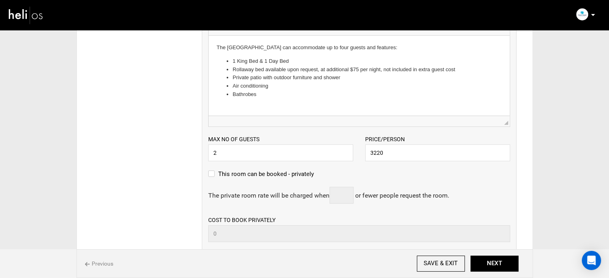
scroll to position [195, 0]
drag, startPoint x: 363, startPoint y: 154, endPoint x: 357, endPoint y: 154, distance: 6.0
click at [357, 154] on div "Max no of guests 2 Please enter a valid Guest no. Price/Person 3220 Please ente…" at bounding box center [359, 144] width 314 height 34
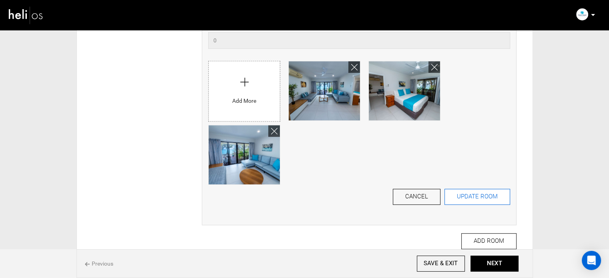
type input "6615"
click at [473, 202] on button "UPDATE ROOM" at bounding box center [478, 197] width 66 height 16
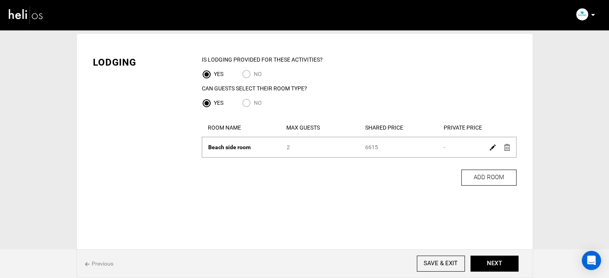
scroll to position [27, 0]
click at [492, 267] on button "NEXT" at bounding box center [495, 264] width 48 height 16
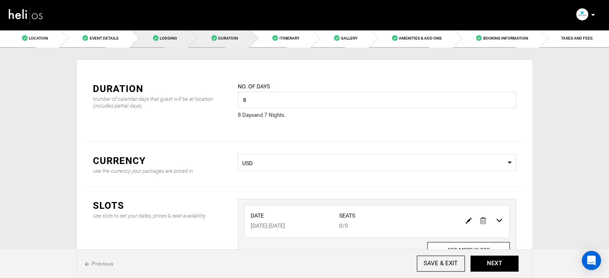
click at [178, 41] on link "Lodging" at bounding box center [160, 38] width 58 height 18
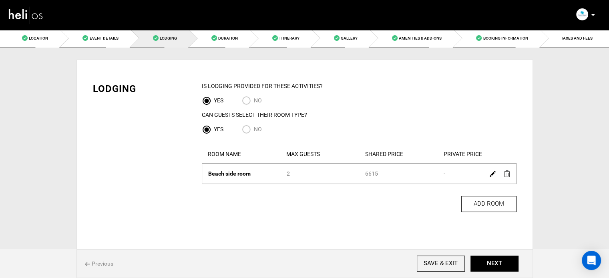
click at [490, 173] on img at bounding box center [493, 174] width 6 height 6
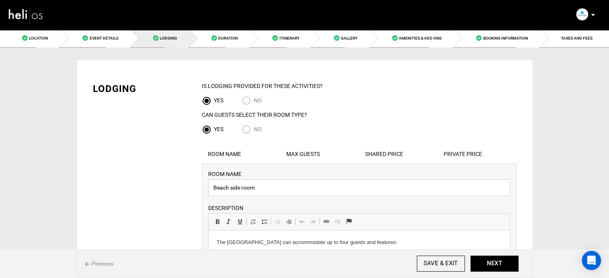
drag, startPoint x: 231, startPoint y: 190, endPoint x: 269, endPoint y: 196, distance: 38.5
click at [269, 196] on input "Beach side room" at bounding box center [359, 188] width 302 height 17
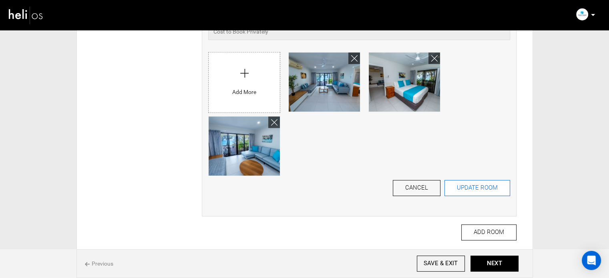
type input "Beach house"
click at [458, 190] on button "UPDATE ROOM" at bounding box center [478, 188] width 66 height 16
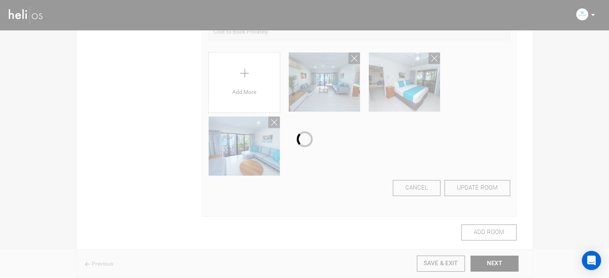
scroll to position [27, 0]
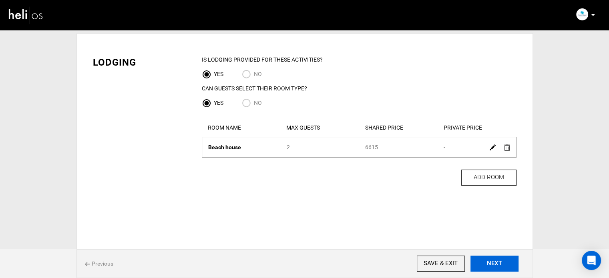
click at [498, 261] on button "NEXT" at bounding box center [495, 264] width 48 height 16
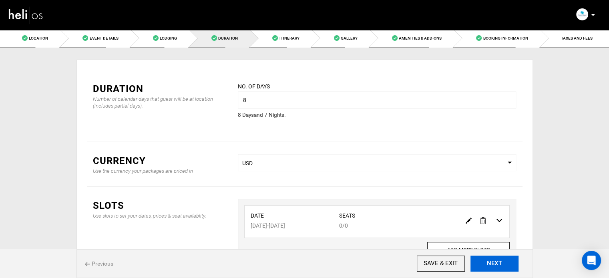
click at [498, 261] on button "NEXT" at bounding box center [495, 264] width 48 height 16
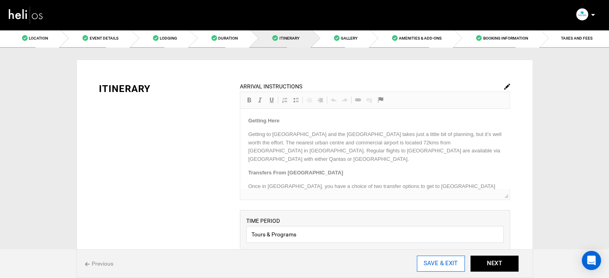
click at [446, 259] on input "SAVE & EXIT" at bounding box center [441, 264] width 48 height 16
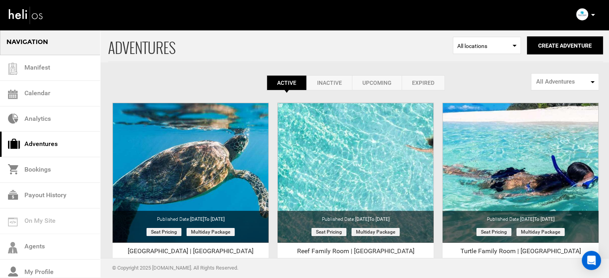
click at [425, 79] on link "Expired" at bounding box center [423, 82] width 43 height 15
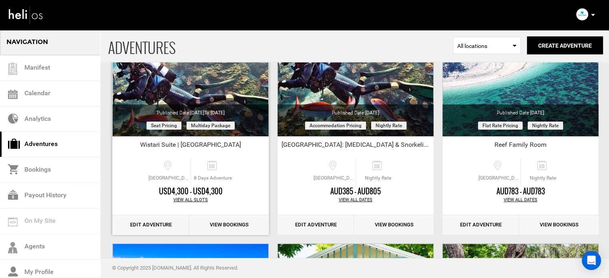
scroll to position [109, 0]
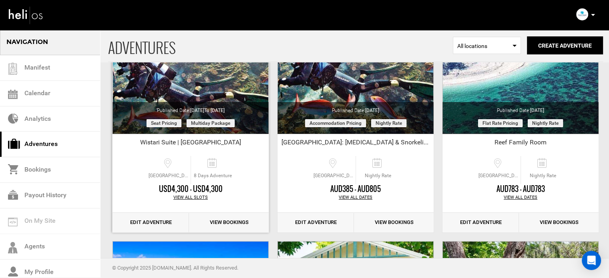
click at [162, 218] on link "Edit Adventure" at bounding box center [151, 223] width 77 height 20
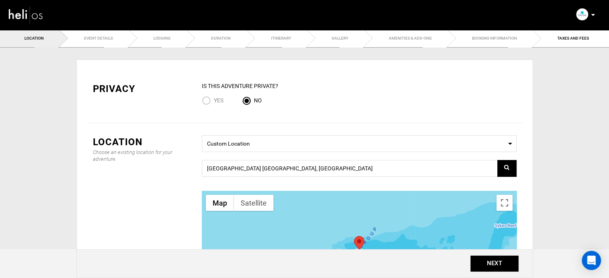
click at [106, 34] on ul "Location Event Details Lodging Duration Itinerary Gallery Amenities & Add-Ons B…" at bounding box center [304, 38] width 609 height 18
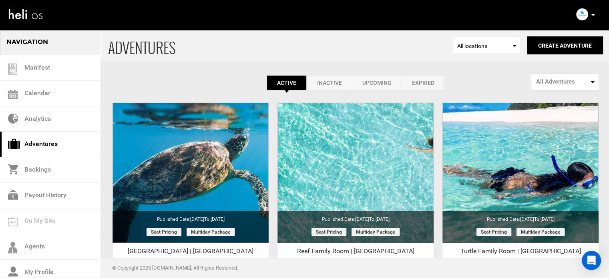
click at [417, 88] on link "Expired" at bounding box center [423, 82] width 43 height 15
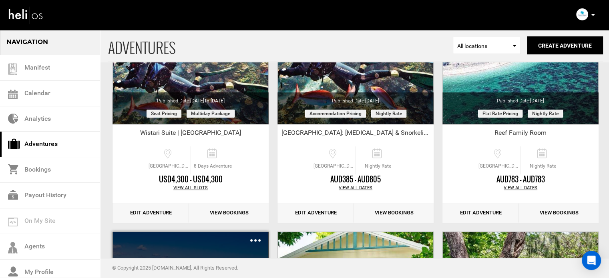
scroll to position [119, 0]
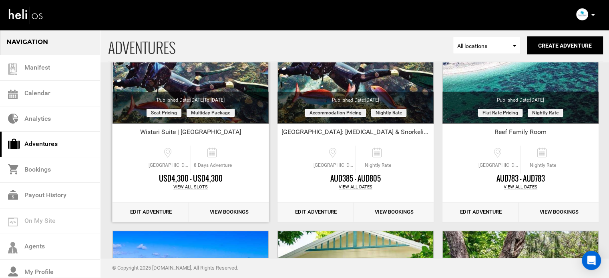
click at [165, 212] on link "Edit Adventure" at bounding box center [151, 213] width 77 height 20
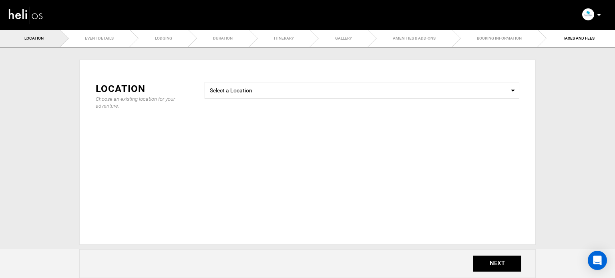
radio input "true"
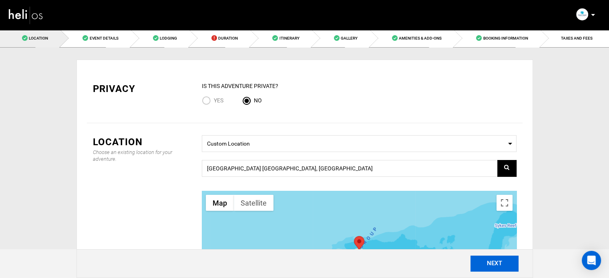
click at [478, 256] on button "NEXT" at bounding box center [495, 264] width 48 height 16
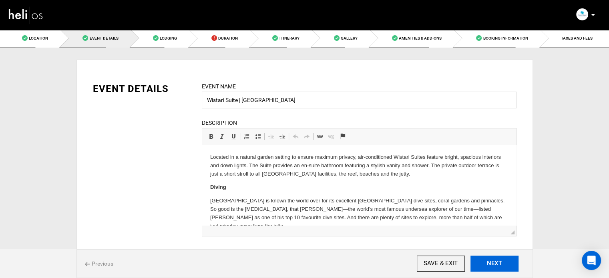
click at [480, 258] on button "NEXT" at bounding box center [495, 264] width 48 height 16
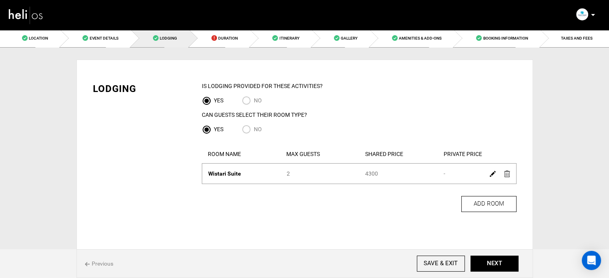
click at [492, 172] on img at bounding box center [493, 174] width 6 height 6
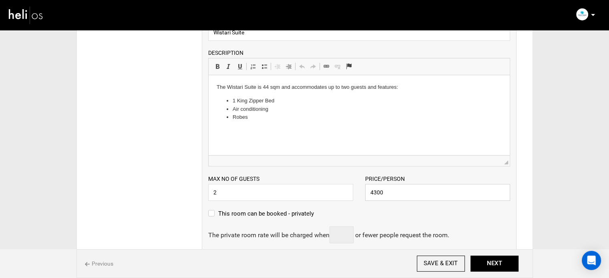
drag, startPoint x: 374, startPoint y: 192, endPoint x: 395, endPoint y: 192, distance: 21.3
click at [395, 192] on input "4300" at bounding box center [437, 192] width 145 height 17
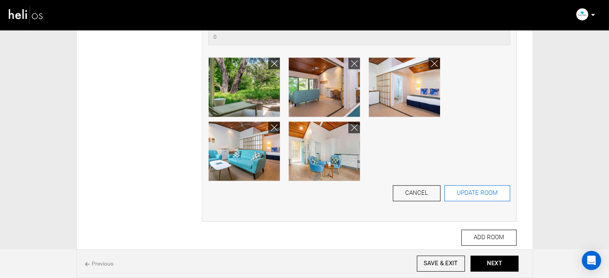
type input "4095"
click at [468, 192] on button "UPDATE ROOM" at bounding box center [478, 194] width 66 height 16
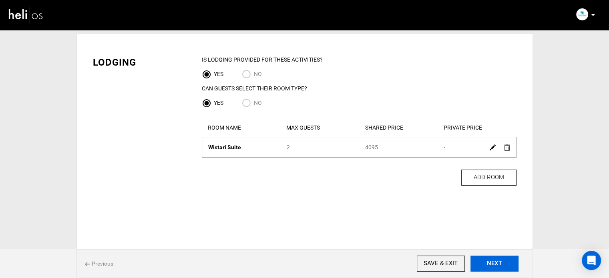
click at [492, 264] on button "NEXT" at bounding box center [495, 264] width 48 height 16
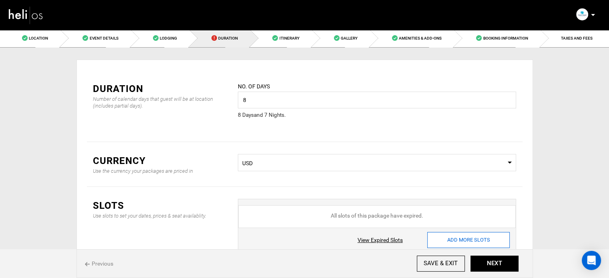
click at [476, 239] on input "ADD MORE SLOTS" at bounding box center [469, 240] width 83 height 16
type input "0"
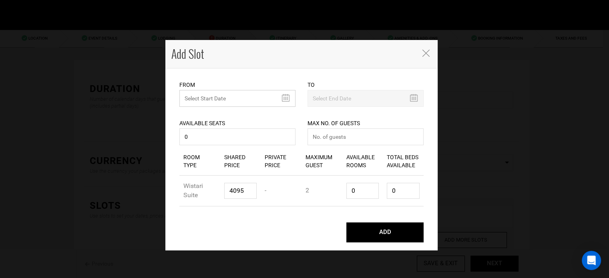
click at [237, 97] on input "text" at bounding box center [238, 98] width 116 height 17
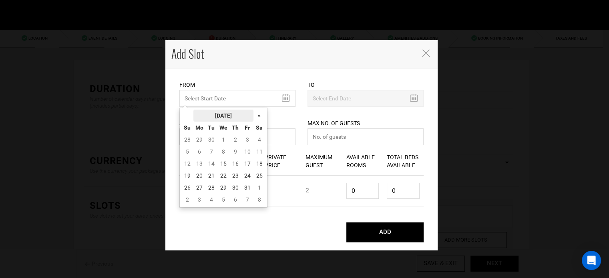
click at [233, 115] on th "[DATE]" at bounding box center [224, 116] width 60 height 12
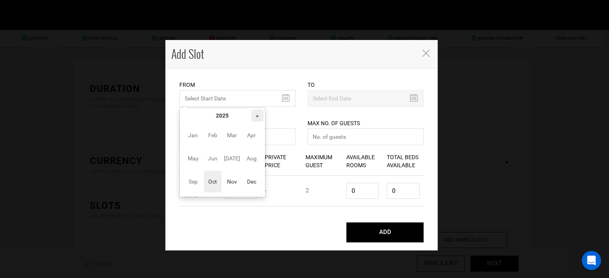
click at [256, 115] on th "»" at bounding box center [258, 116] width 12 height 12
click at [226, 181] on span "Nov" at bounding box center [232, 182] width 18 height 22
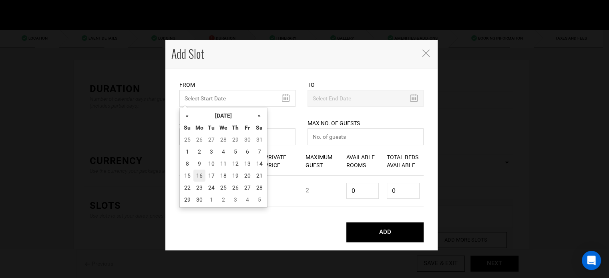
click at [197, 178] on td "16" at bounding box center [200, 176] width 12 height 12
type input "[DATE]"
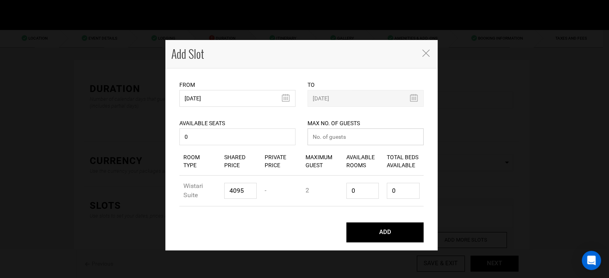
click at [346, 137] on input "number" at bounding box center [366, 137] width 116 height 17
type input "0"
click at [333, 190] on div "Room Type Wistari Suite Shared Price 4095 Private Price - Maximum Guest 2 Avail…" at bounding box center [302, 191] width 244 height 31
type input "1"
type input "2"
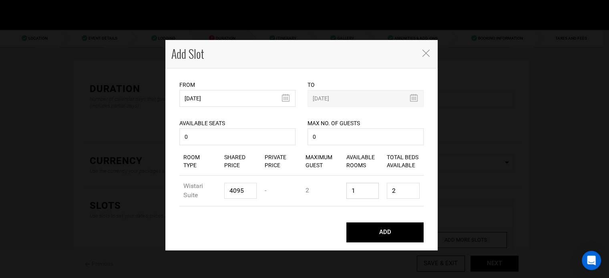
type input "1"
drag, startPoint x: 397, startPoint y: 185, endPoint x: 373, endPoint y: 192, distance: 24.7
click at [374, 192] on div "Room Type Wistari Suite Shared Price 4095 Private Price - Maximum Guest 2 Avail…" at bounding box center [302, 191] width 244 height 31
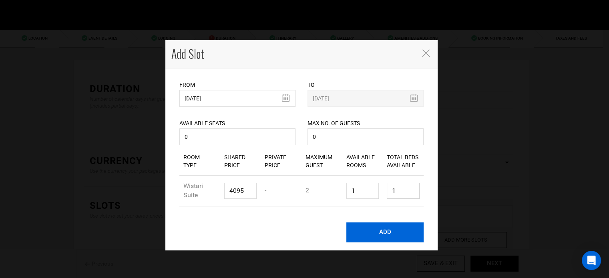
type input "1"
click at [384, 230] on button "ADD" at bounding box center [385, 233] width 77 height 20
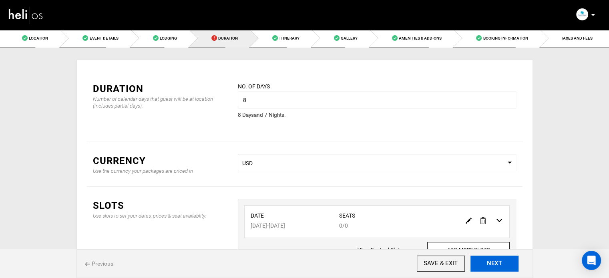
click at [496, 264] on button "NEXT" at bounding box center [495, 264] width 48 height 16
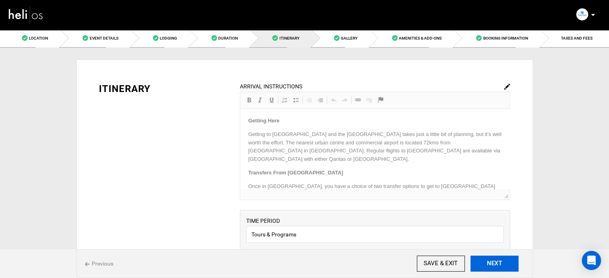
click at [496, 264] on button "NEXT" at bounding box center [495, 264] width 48 height 16
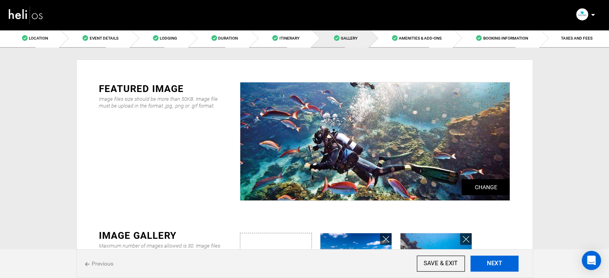
click at [496, 264] on button "NEXT" at bounding box center [495, 264] width 48 height 16
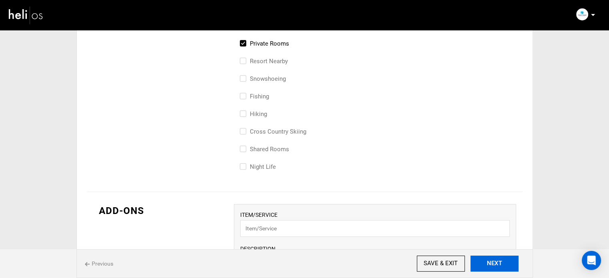
click at [497, 261] on button "NEXT" at bounding box center [495, 264] width 48 height 16
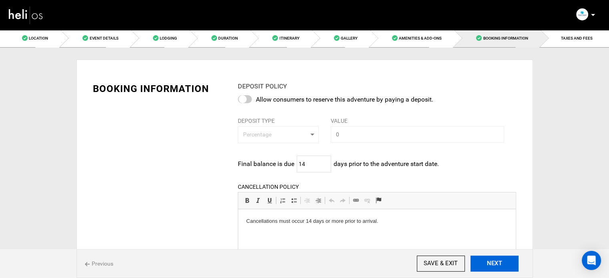
click at [495, 260] on button "NEXT" at bounding box center [495, 264] width 48 height 16
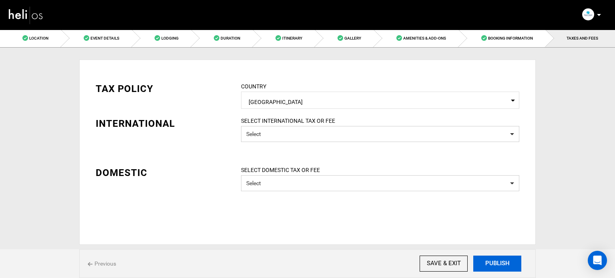
click at [494, 260] on button "PUBLISH" at bounding box center [498, 264] width 48 height 16
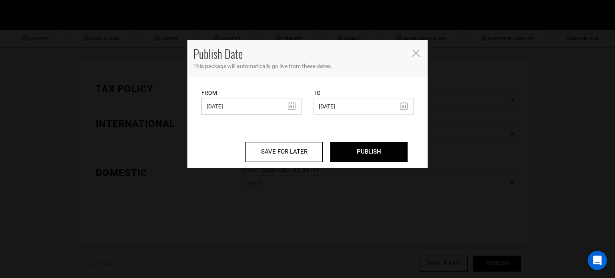
click at [230, 99] on input "[DATE]" at bounding box center [252, 106] width 100 height 17
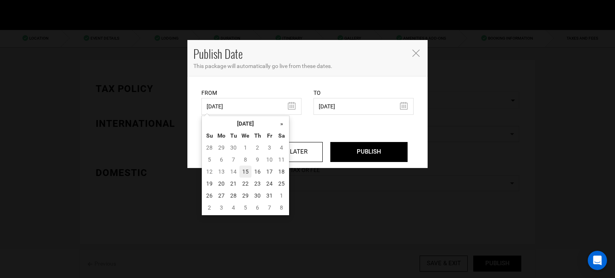
click at [249, 172] on td "15" at bounding box center [246, 172] width 12 height 12
type input "[DATE]"
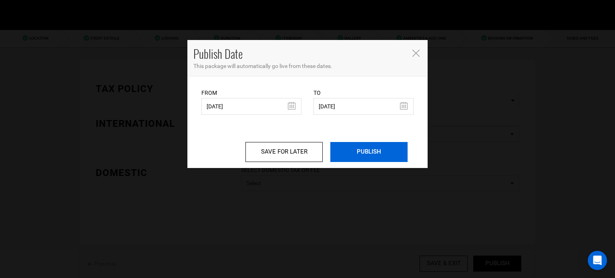
click at [383, 142] on input "PUBLISH" at bounding box center [369, 152] width 77 height 20
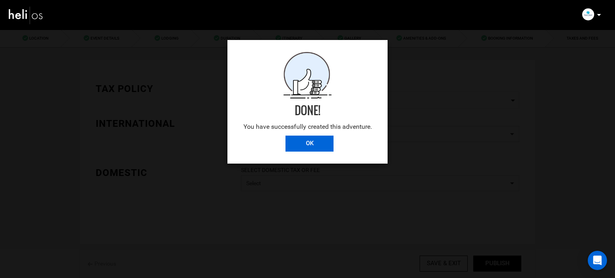
click at [323, 149] on input "OK" at bounding box center [310, 144] width 48 height 16
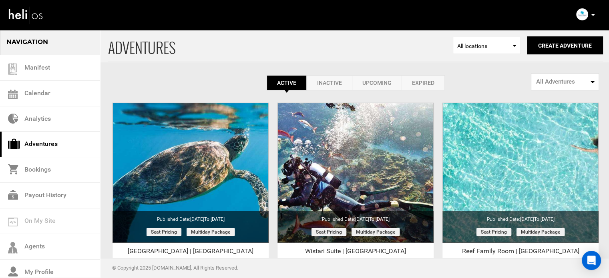
click at [439, 78] on link "Expired" at bounding box center [423, 82] width 43 height 15
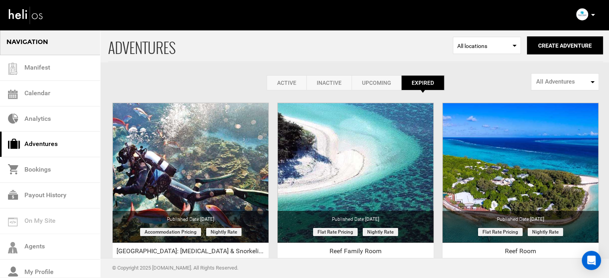
click at [300, 77] on link "Active" at bounding box center [287, 82] width 40 height 15
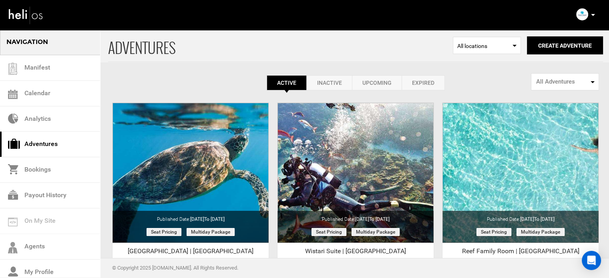
click at [593, 15] on icon at bounding box center [593, 15] width 4 height 2
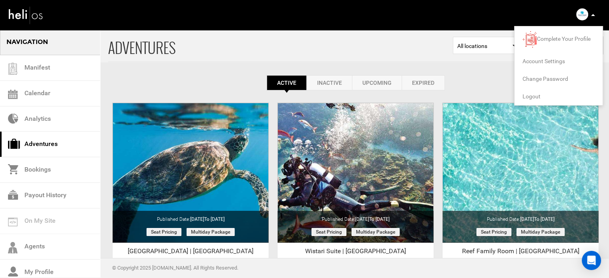
click at [534, 96] on span "Logout" at bounding box center [532, 96] width 18 height 6
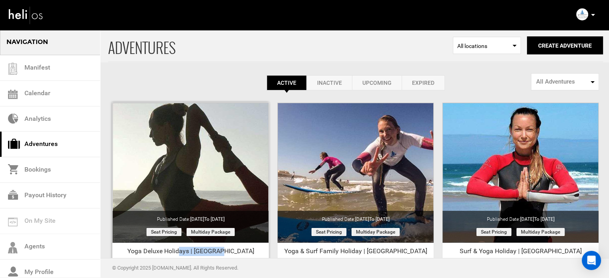
drag, startPoint x: 196, startPoint y: 251, endPoint x: 237, endPoint y: 256, distance: 41.6
click at [237, 256] on div "Yoga Deluxe Holidays | Portugal" at bounding box center [191, 253] width 156 height 12
click at [272, 247] on div "Clone" at bounding box center [190, 223] width 165 height 240
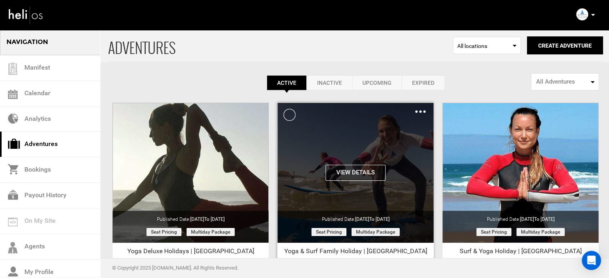
scroll to position [99, 0]
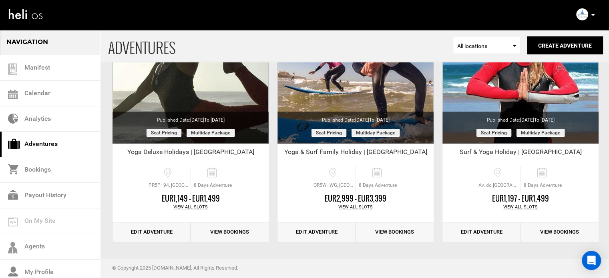
click at [592, 9] on div "Complete Your Profile Account Settings Change Password Logout" at bounding box center [587, 15] width 29 height 16
click at [592, 13] on p at bounding box center [593, 14] width 5 height 9
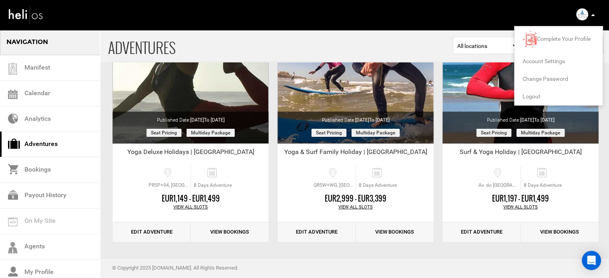
click at [531, 95] on span "Logout" at bounding box center [532, 96] width 18 height 6
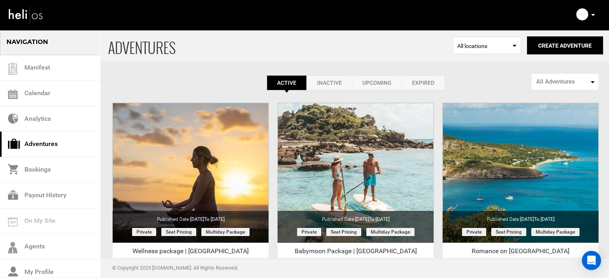
click at [405, 80] on link "Expired" at bounding box center [423, 82] width 43 height 15
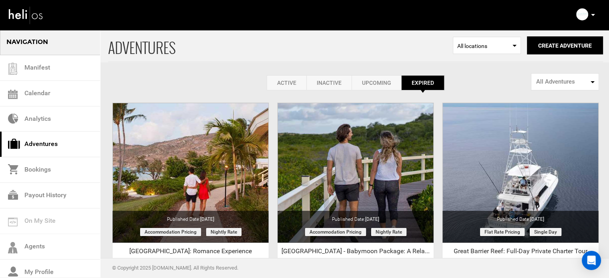
click at [276, 85] on link "Active" at bounding box center [287, 82] width 40 height 15
